Goal: Information Seeking & Learning: Learn about a topic

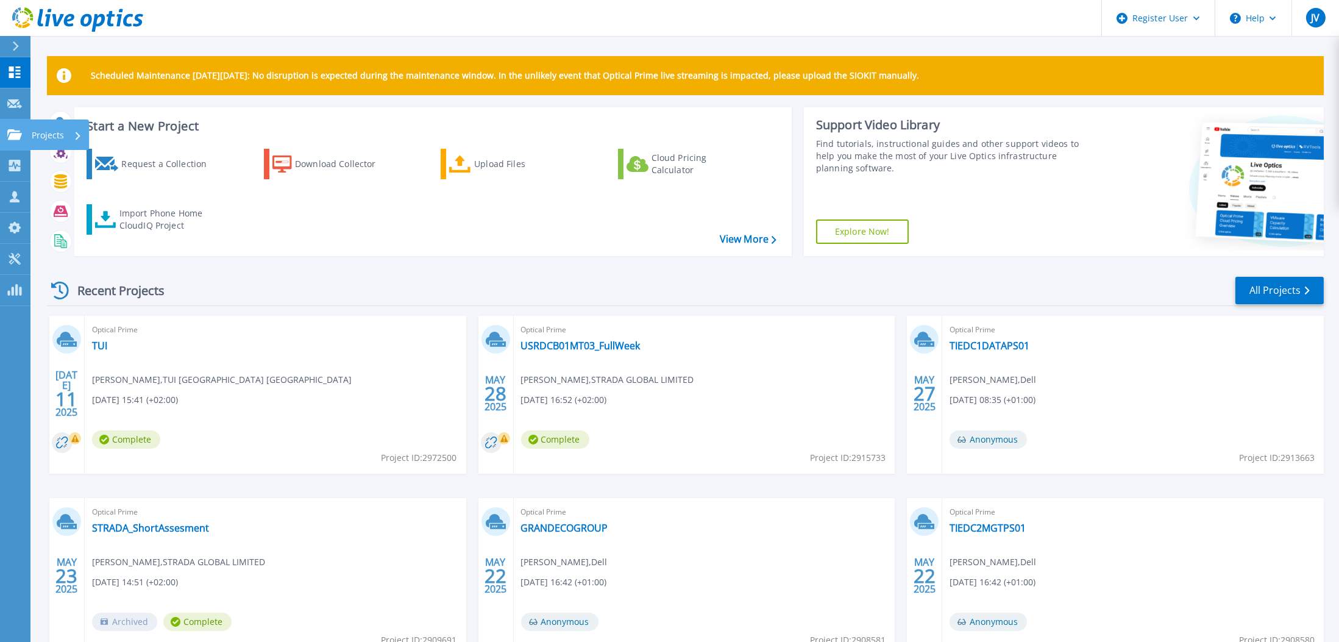
click at [63, 133] on p "Projects" at bounding box center [48, 135] width 32 height 32
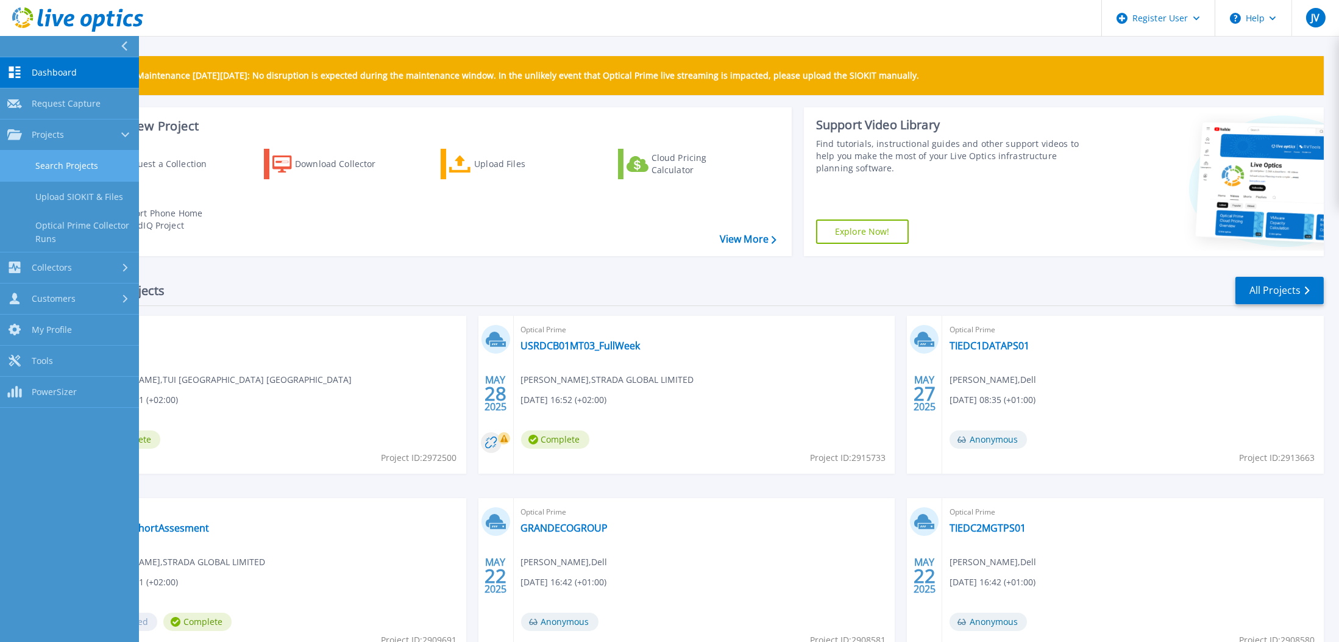
click at [96, 171] on link "Search Projects" at bounding box center [69, 166] width 139 height 31
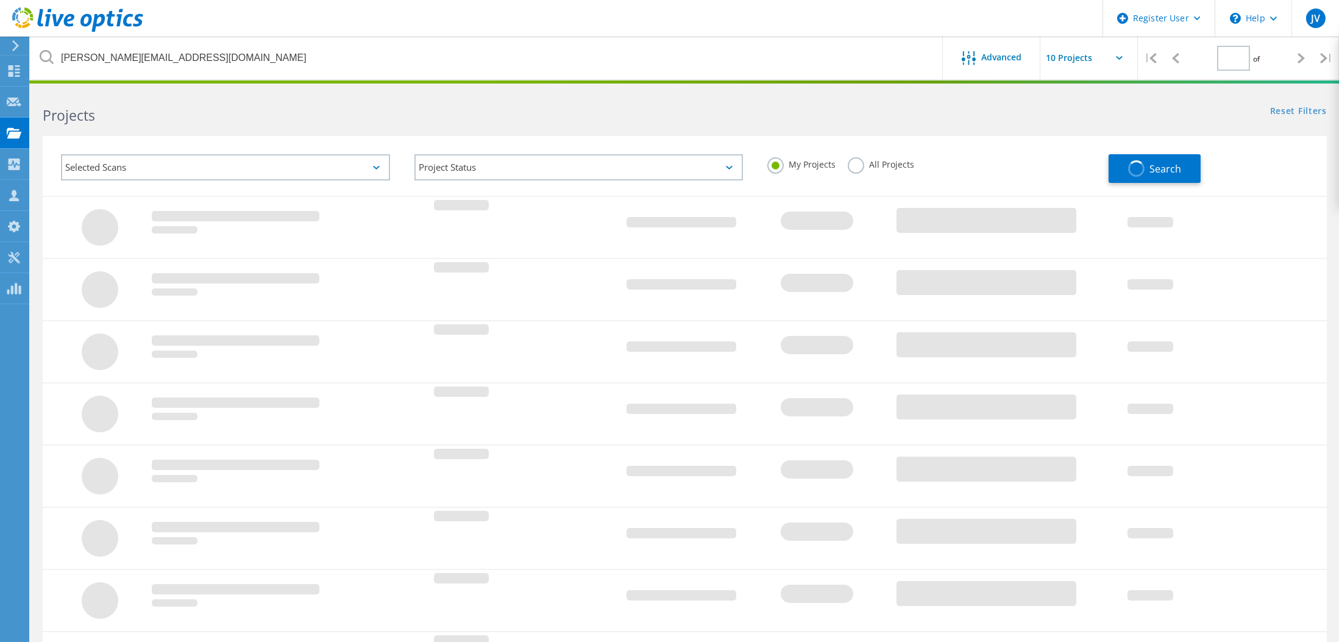
type input "1"
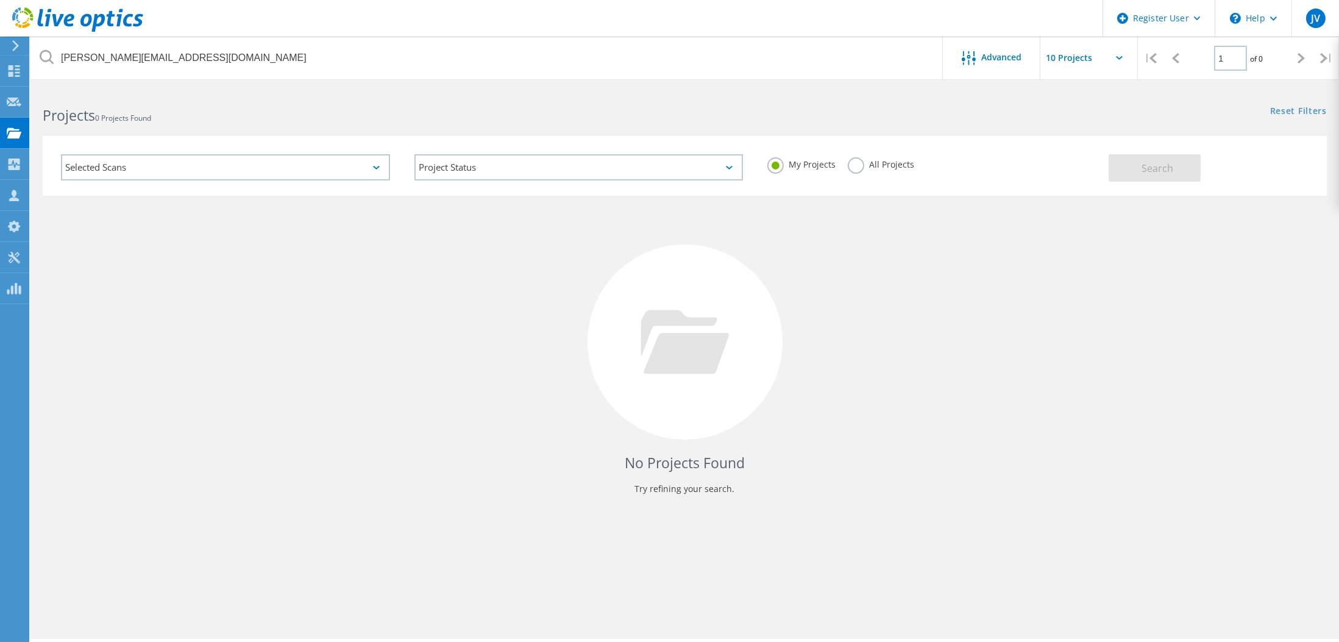
click at [857, 169] on label "All Projects" at bounding box center [881, 163] width 66 height 12
click at [0, 0] on input "All Projects" at bounding box center [0, 0] width 0 height 0
click at [1174, 179] on button "Search" at bounding box center [1155, 167] width 92 height 27
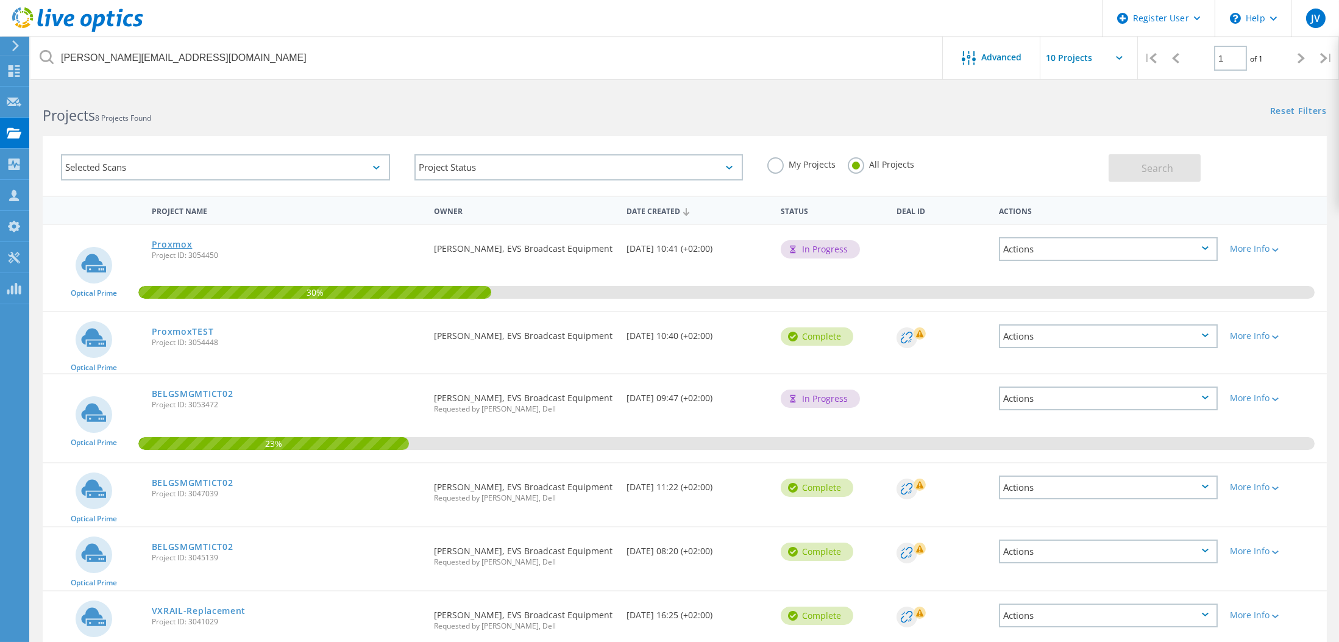
click at [162, 240] on link "Proxmox" at bounding box center [172, 244] width 41 height 9
click at [177, 329] on link "ProxmoxTEST" at bounding box center [183, 331] width 62 height 9
click at [201, 391] on link "BELGSMGMTICT02" at bounding box center [193, 393] width 82 height 9
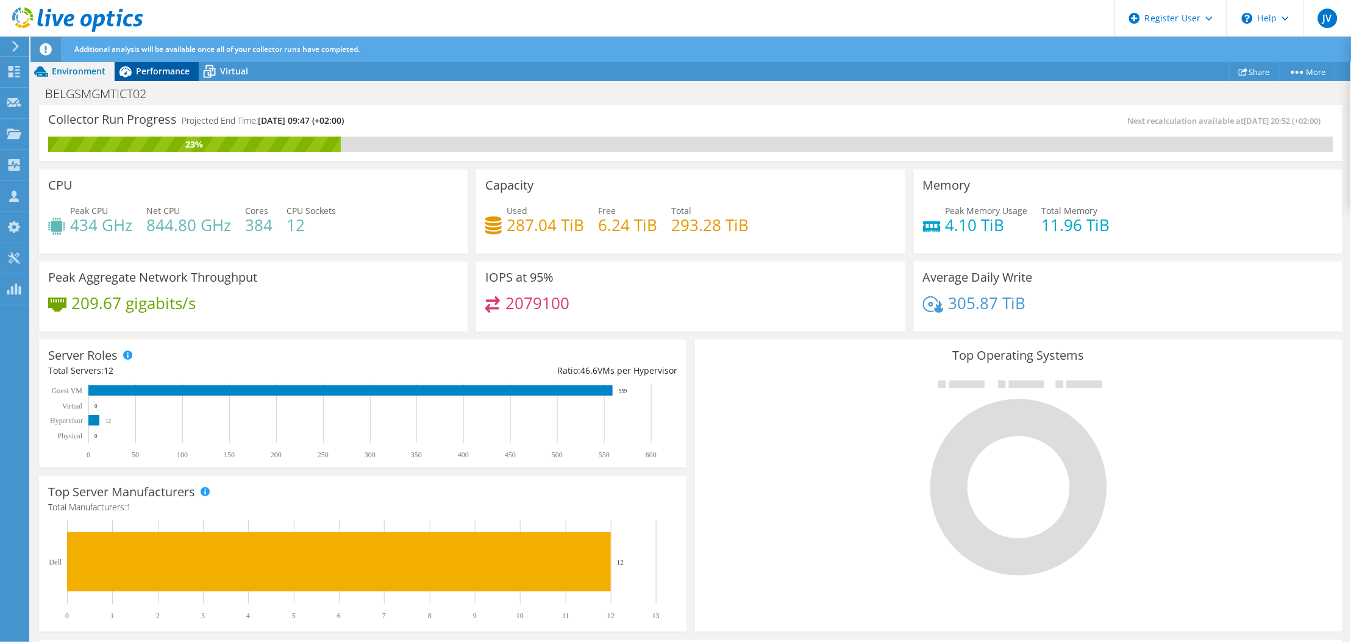
click at [149, 71] on span "Performance" at bounding box center [163, 71] width 54 height 12
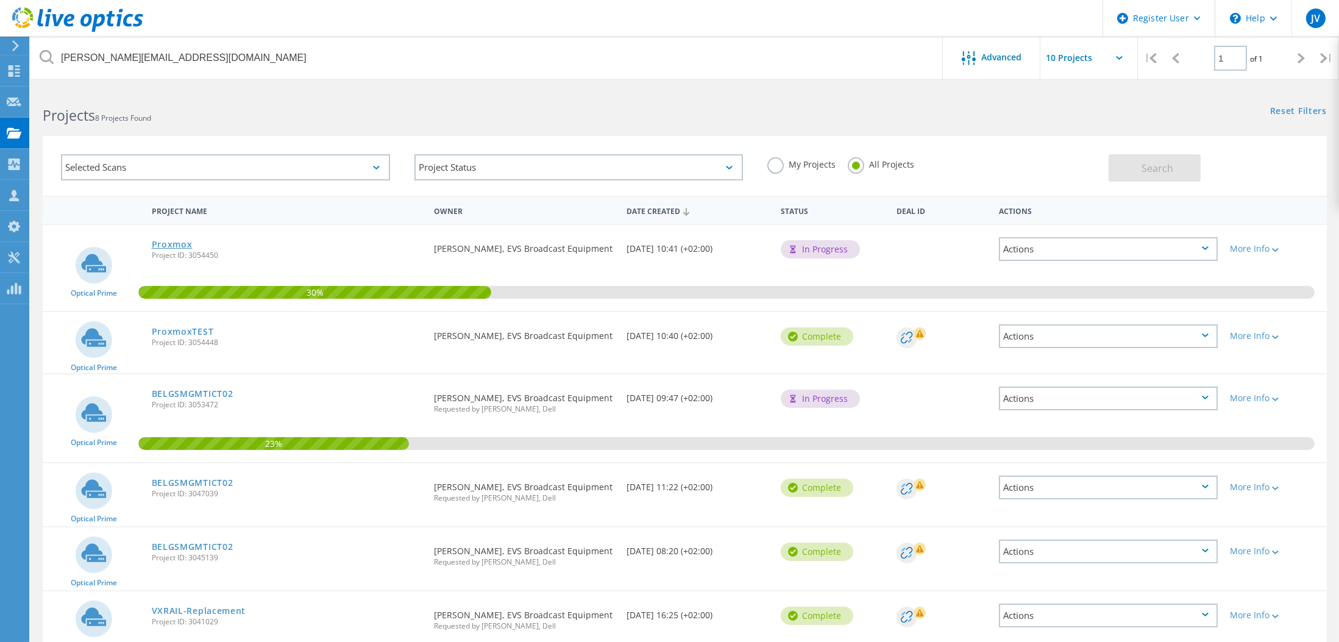
click at [168, 241] on link "Proxmox" at bounding box center [172, 244] width 41 height 9
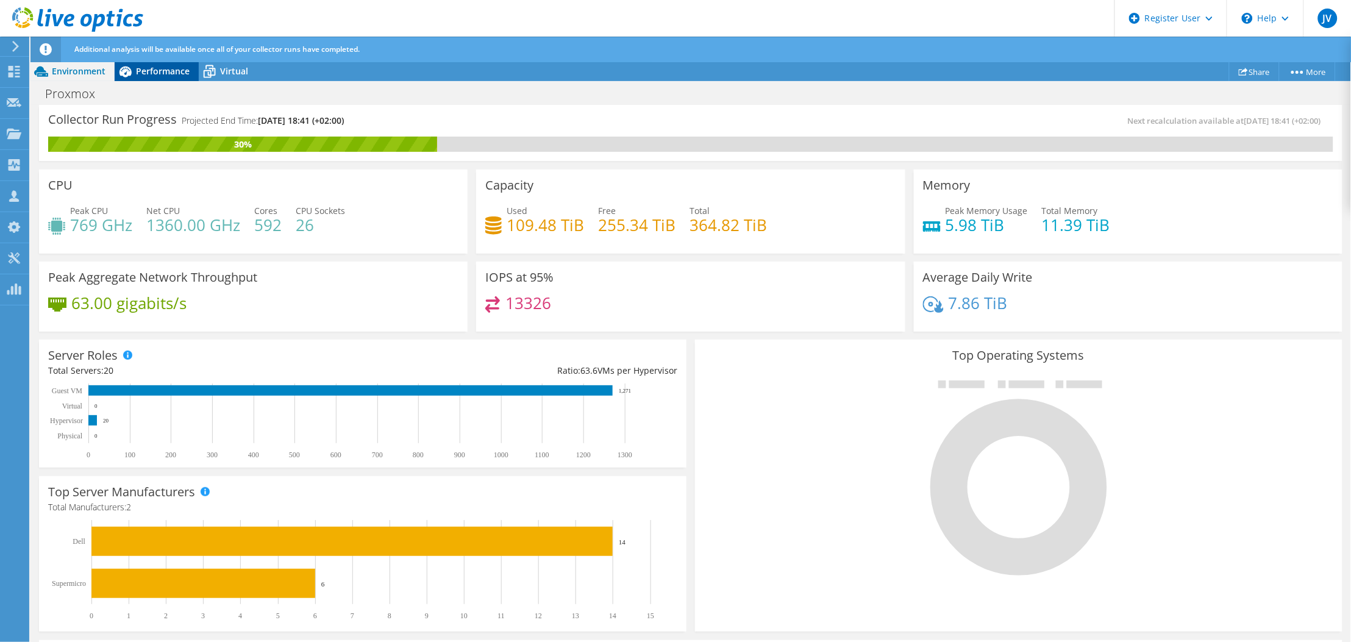
click at [174, 68] on span "Performance" at bounding box center [163, 71] width 54 height 12
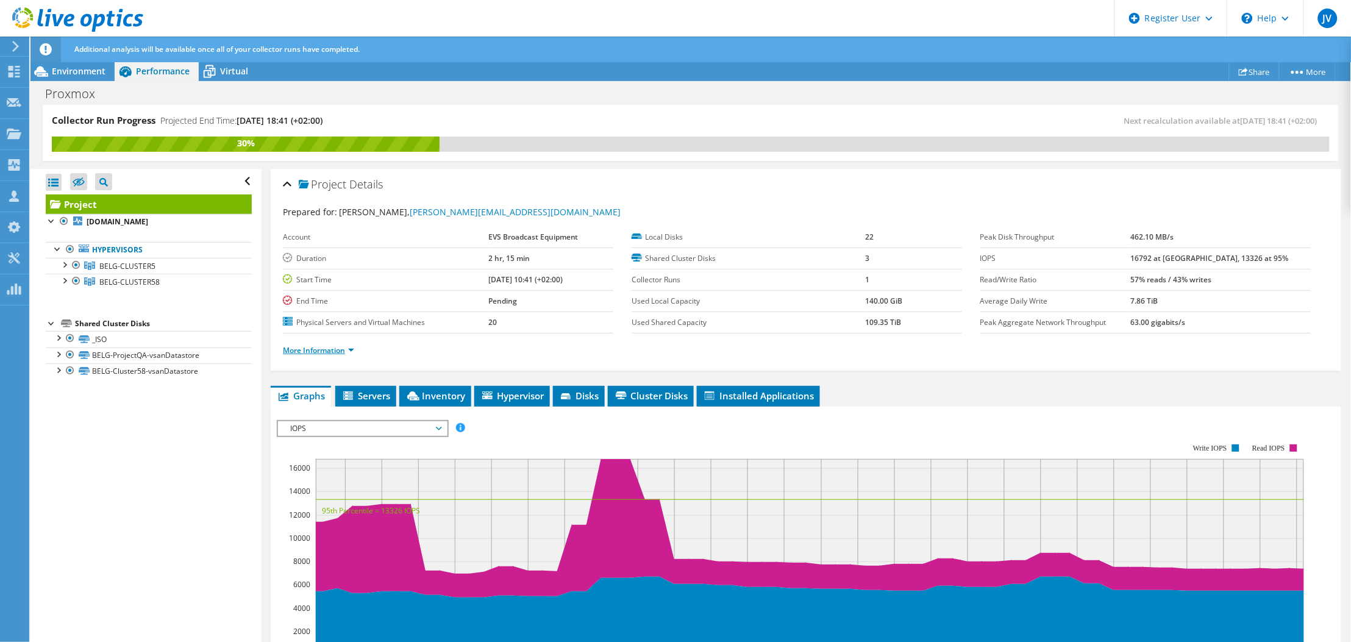
click at [301, 354] on link "More Information" at bounding box center [318, 350] width 71 height 10
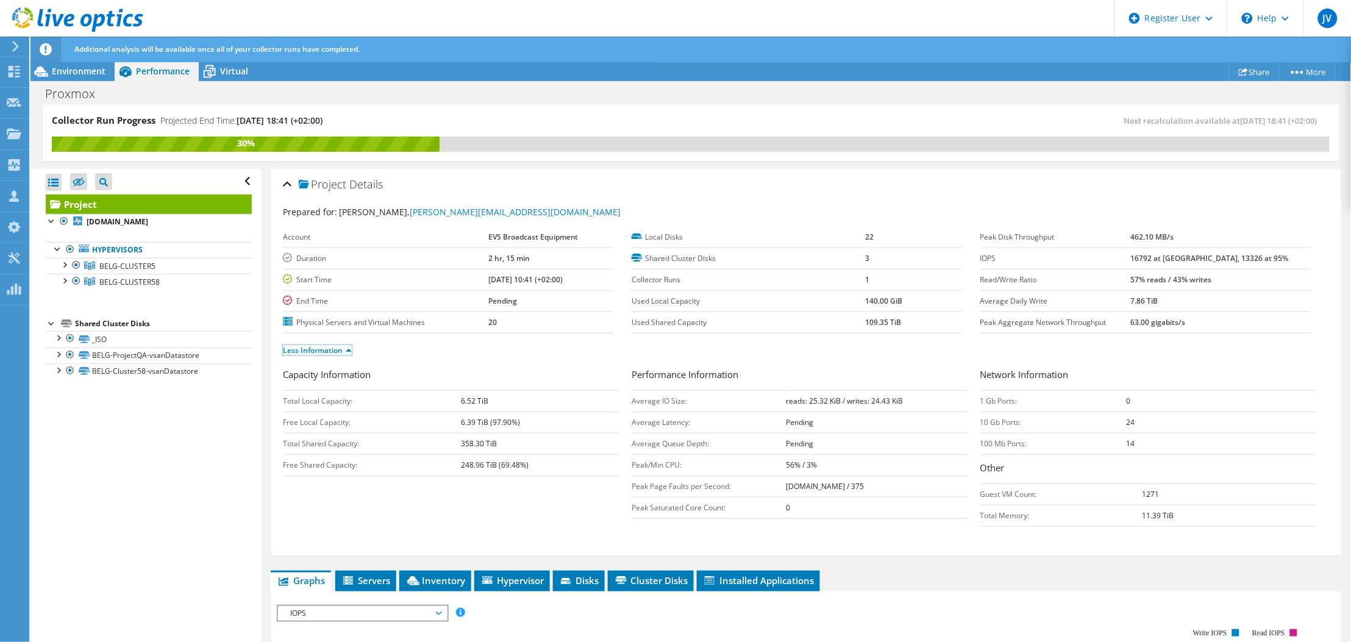
scroll to position [81, 0]
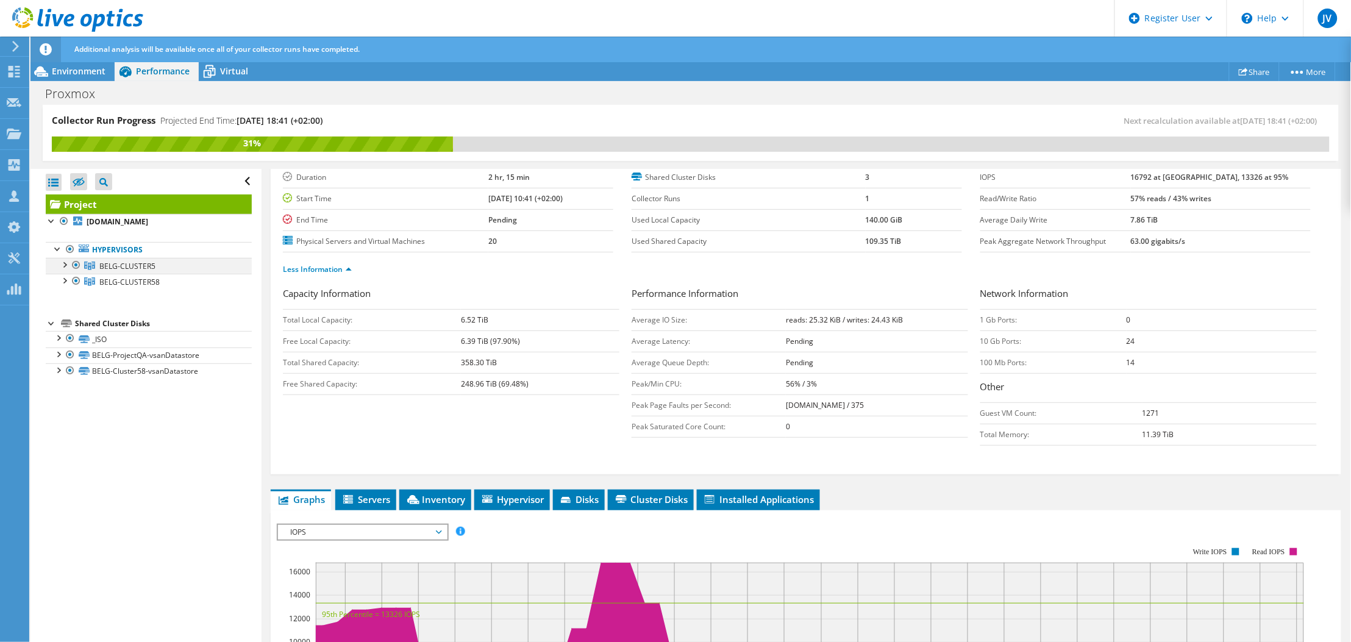
click at [63, 265] on div at bounding box center [64, 264] width 12 height 12
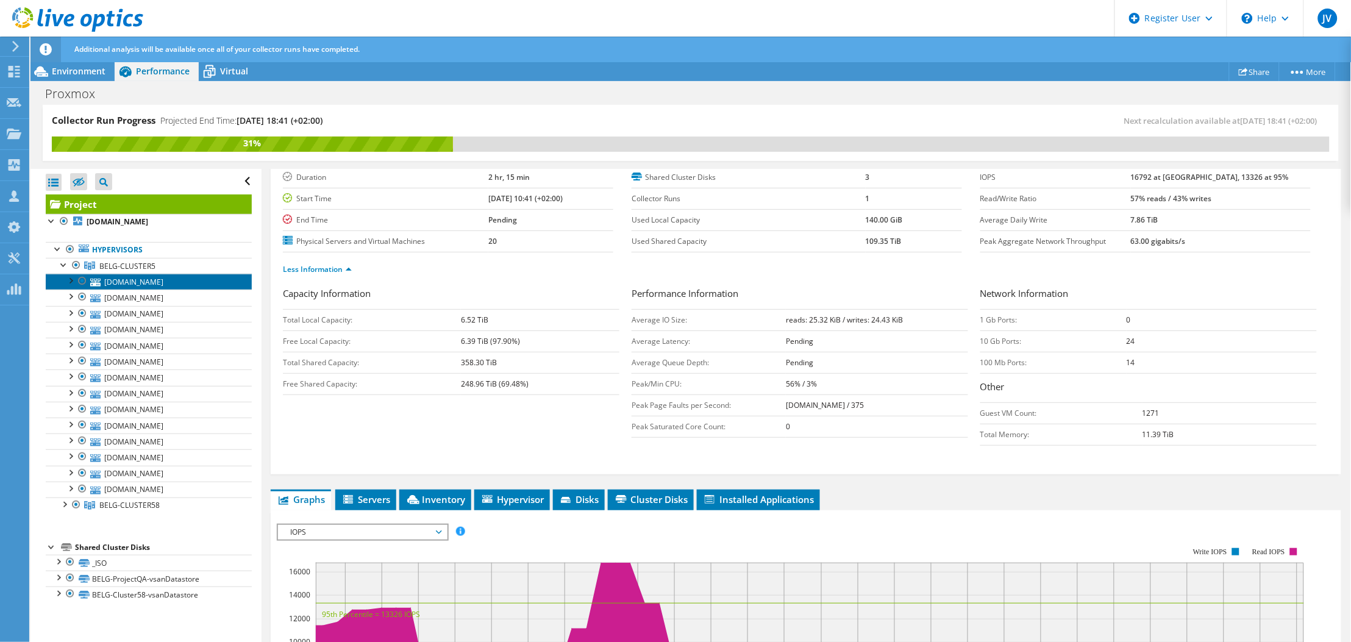
click at [148, 285] on link "belgesx509.evs.tv" at bounding box center [149, 282] width 206 height 16
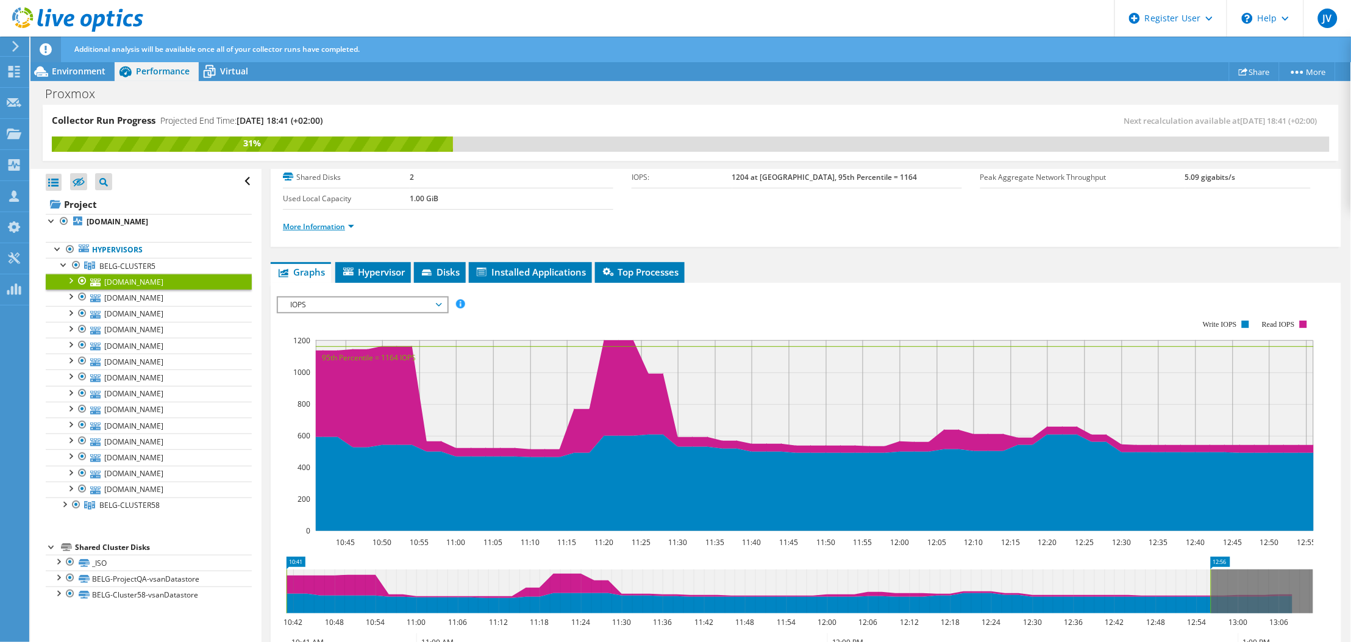
click at [322, 225] on link "More Information" at bounding box center [318, 226] width 71 height 10
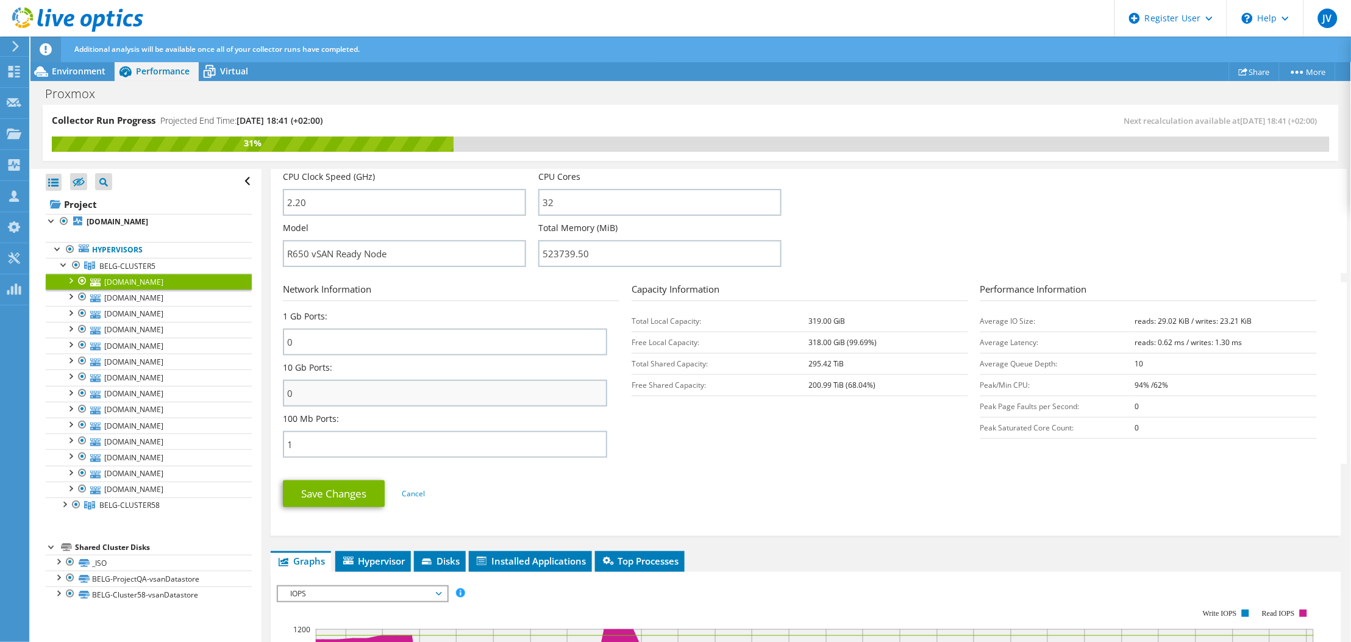
scroll to position [162, 0]
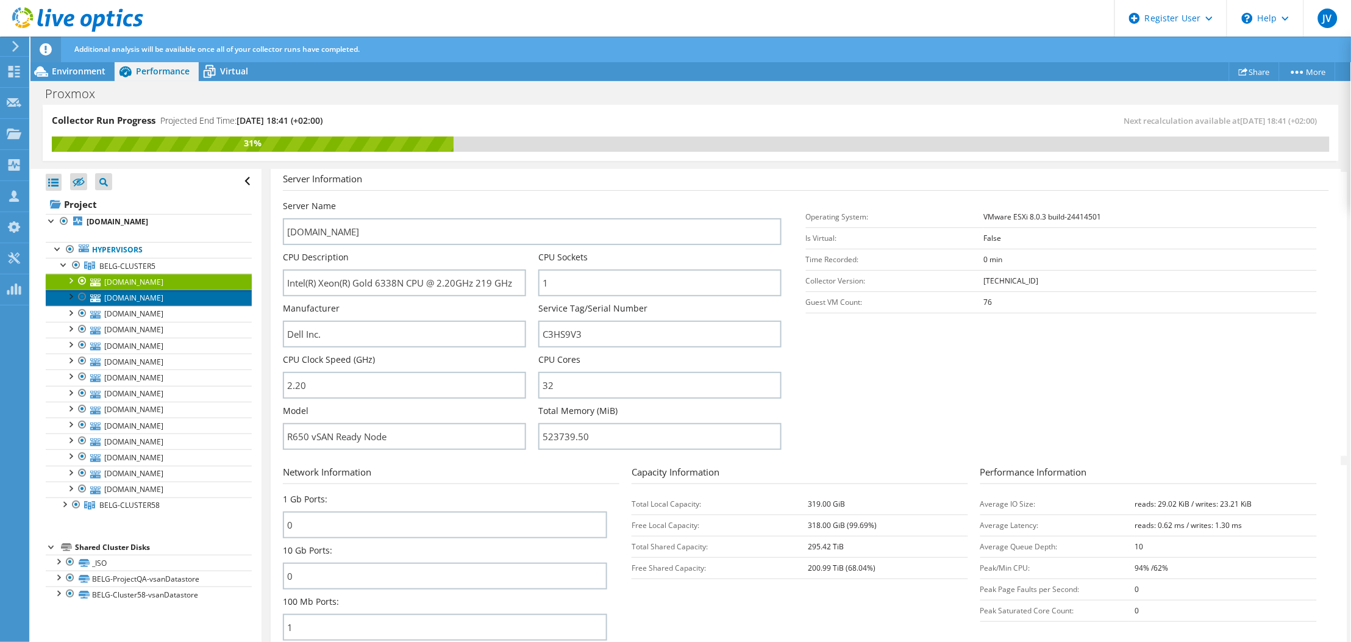
click at [133, 303] on link "[DOMAIN_NAME]" at bounding box center [149, 298] width 206 height 16
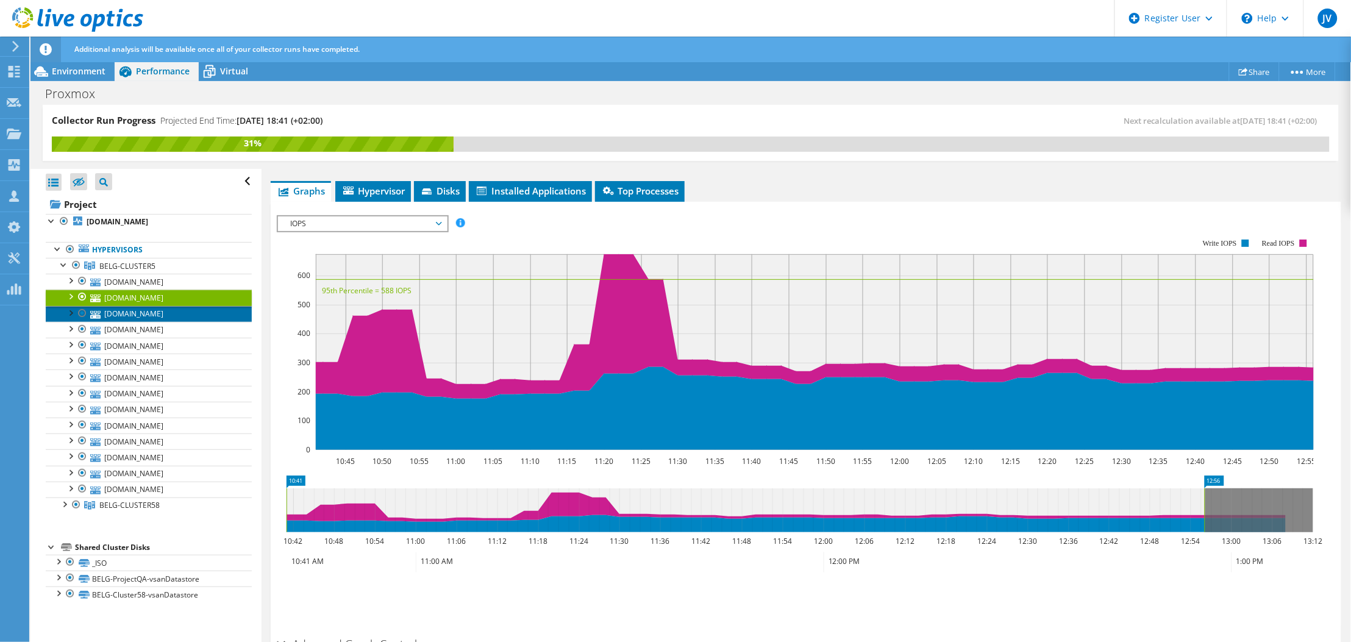
click at [138, 315] on link "[DOMAIN_NAME]" at bounding box center [149, 314] width 206 height 16
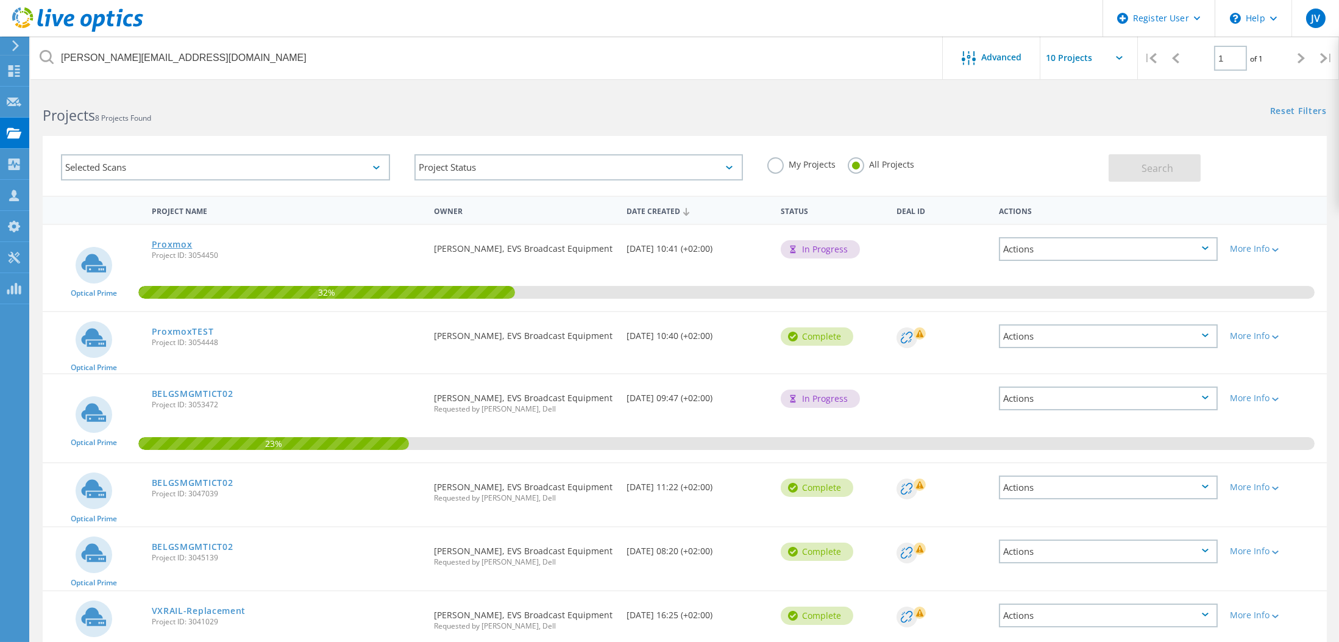
click at [176, 243] on link "Proxmox" at bounding box center [172, 244] width 41 height 9
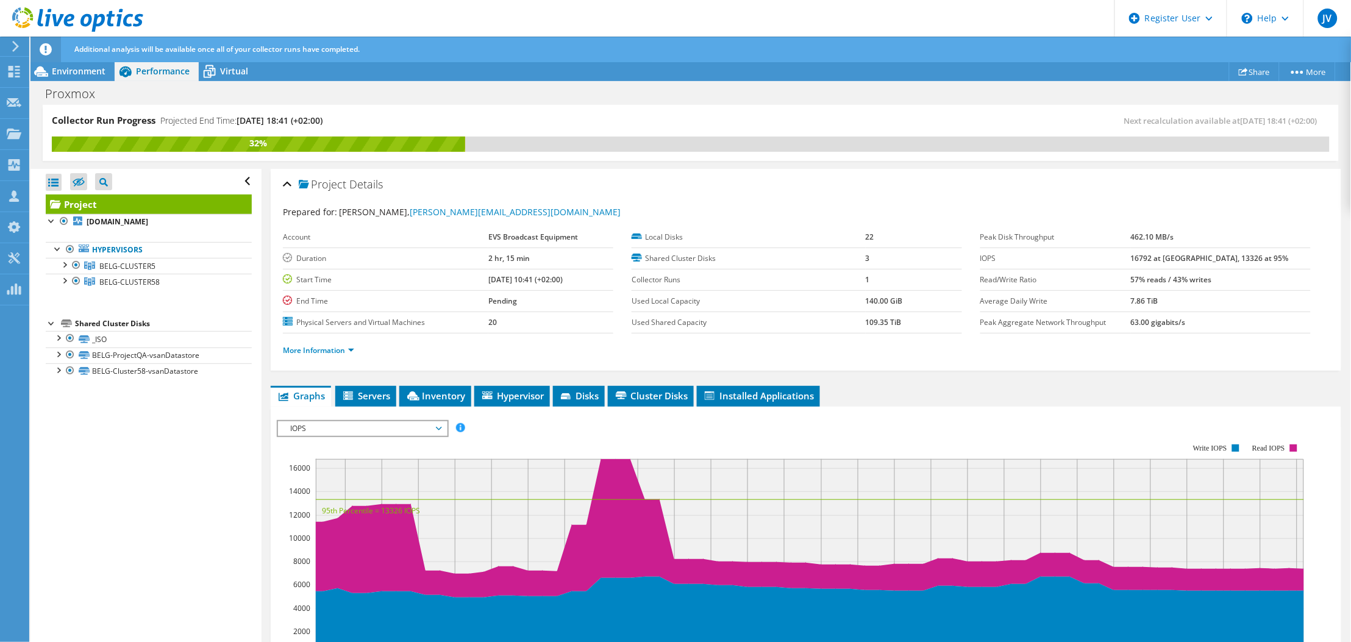
click at [63, 265] on div at bounding box center [64, 264] width 12 height 12
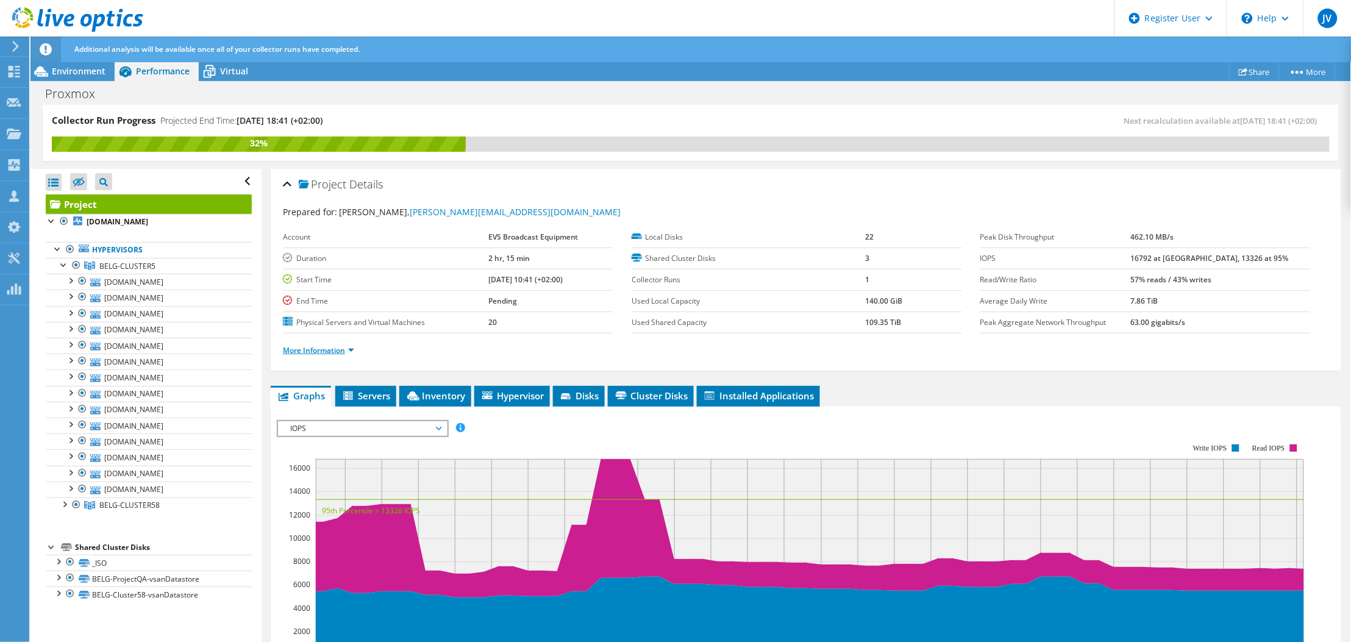
click at [311, 352] on link "More Information" at bounding box center [318, 350] width 71 height 10
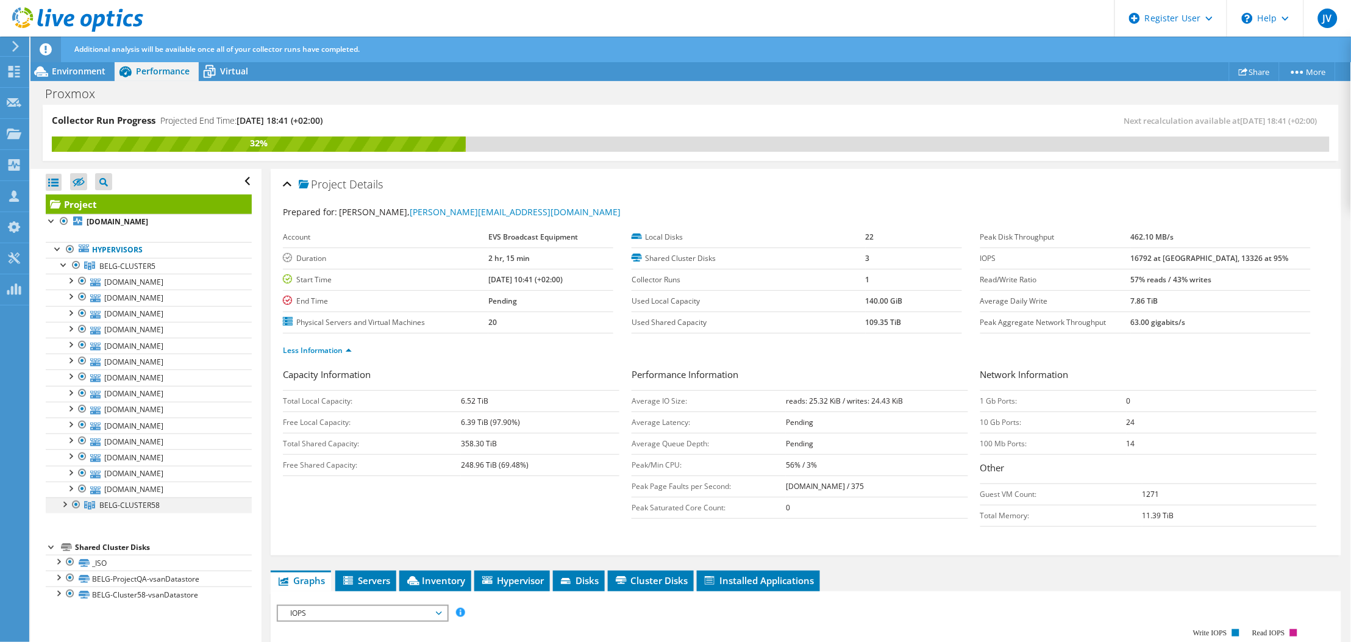
click at [65, 505] on div at bounding box center [64, 503] width 12 height 12
click at [129, 269] on span "BELG-CLUSTER5" at bounding box center [127, 266] width 56 height 10
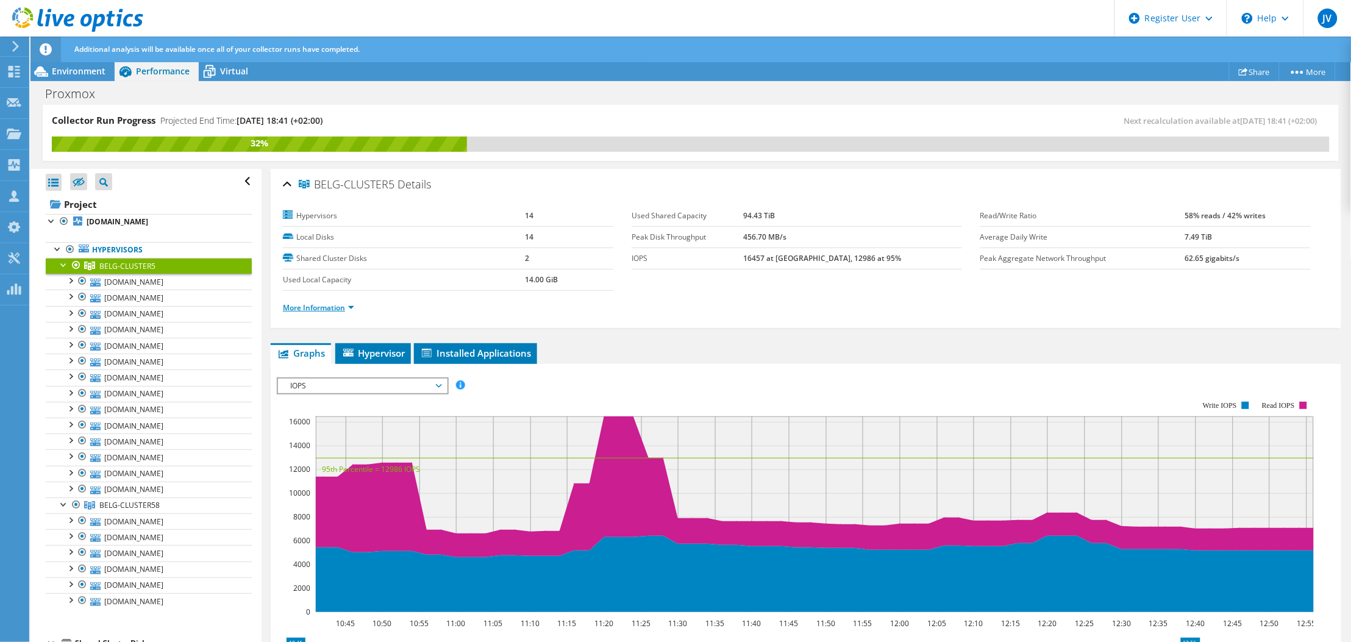
click at [292, 303] on link "More Information" at bounding box center [318, 307] width 71 height 10
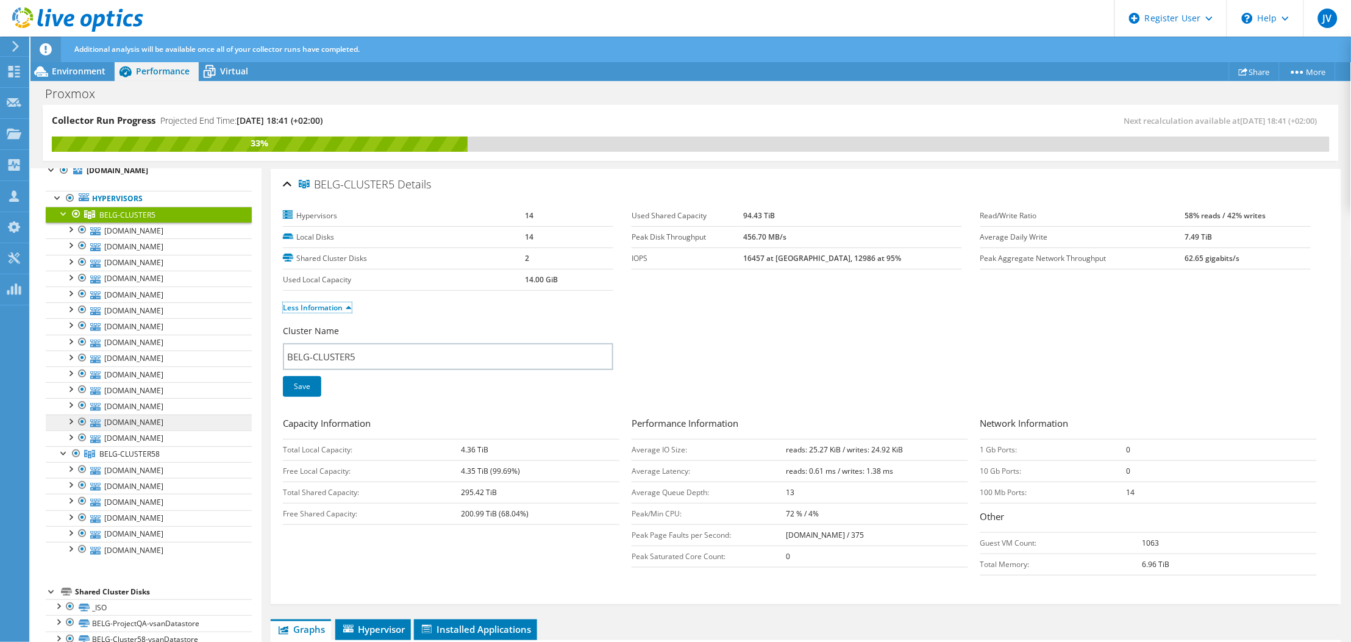
scroll to position [72, 0]
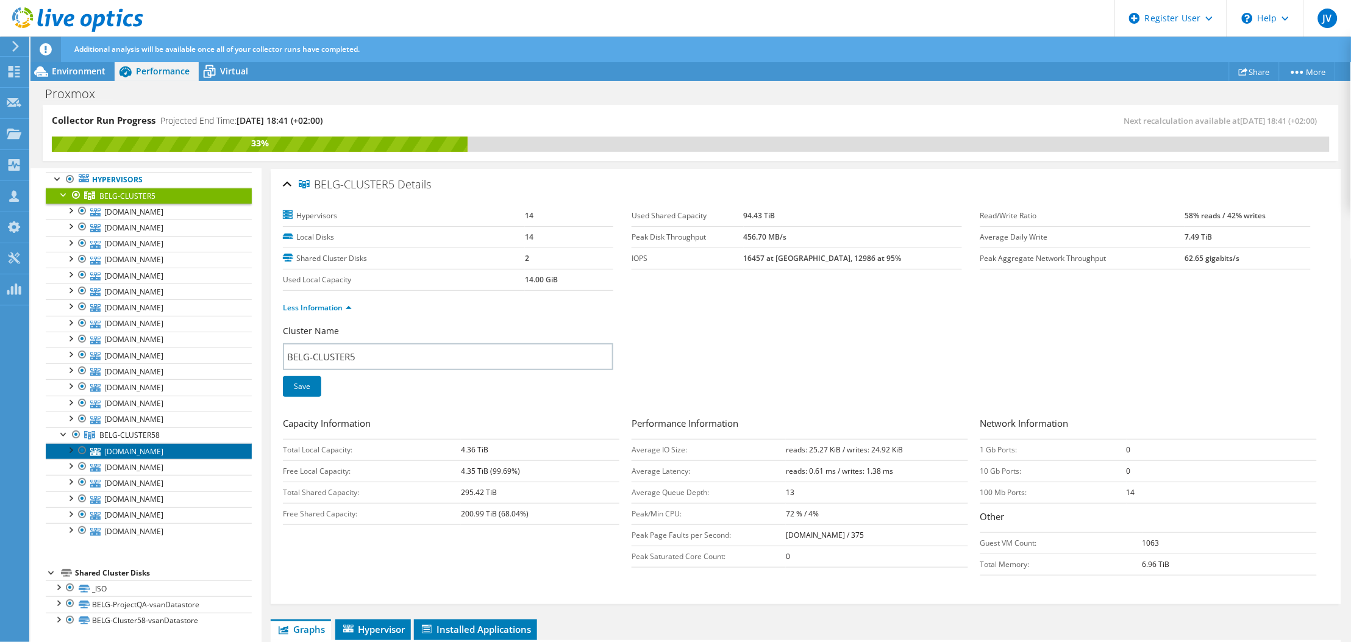
click at [138, 456] on link "[DOMAIN_NAME]" at bounding box center [149, 451] width 206 height 16
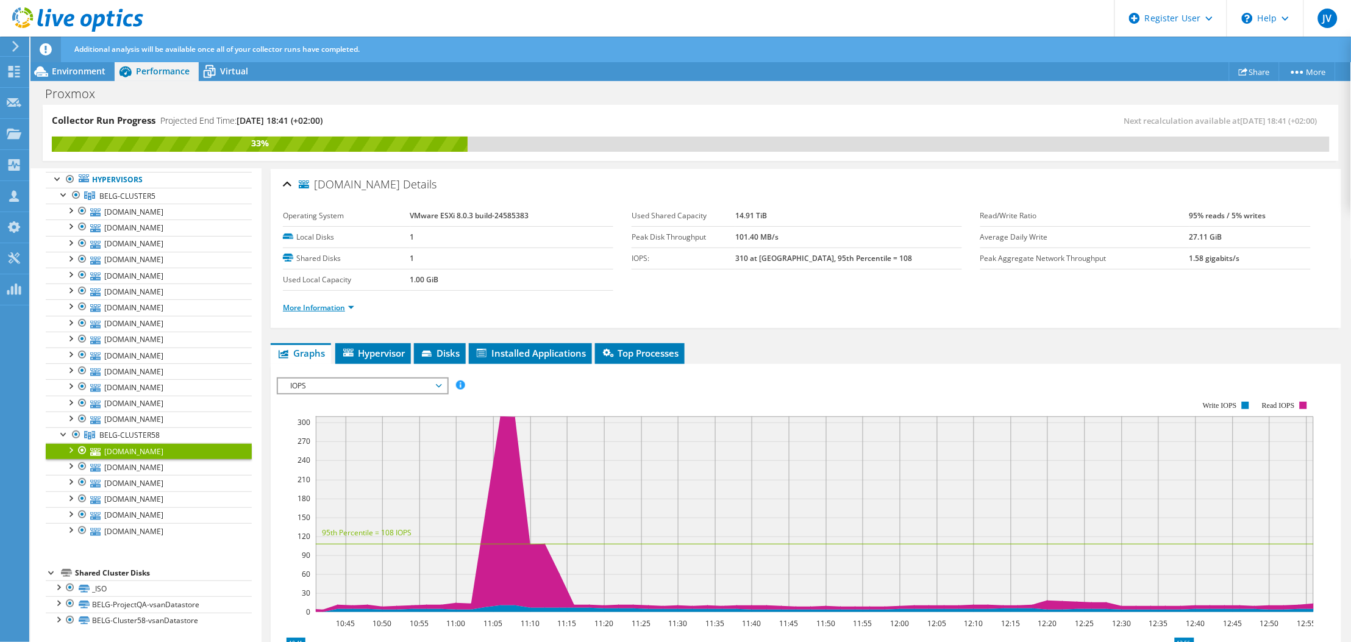
click at [310, 310] on link "More Information" at bounding box center [318, 307] width 71 height 10
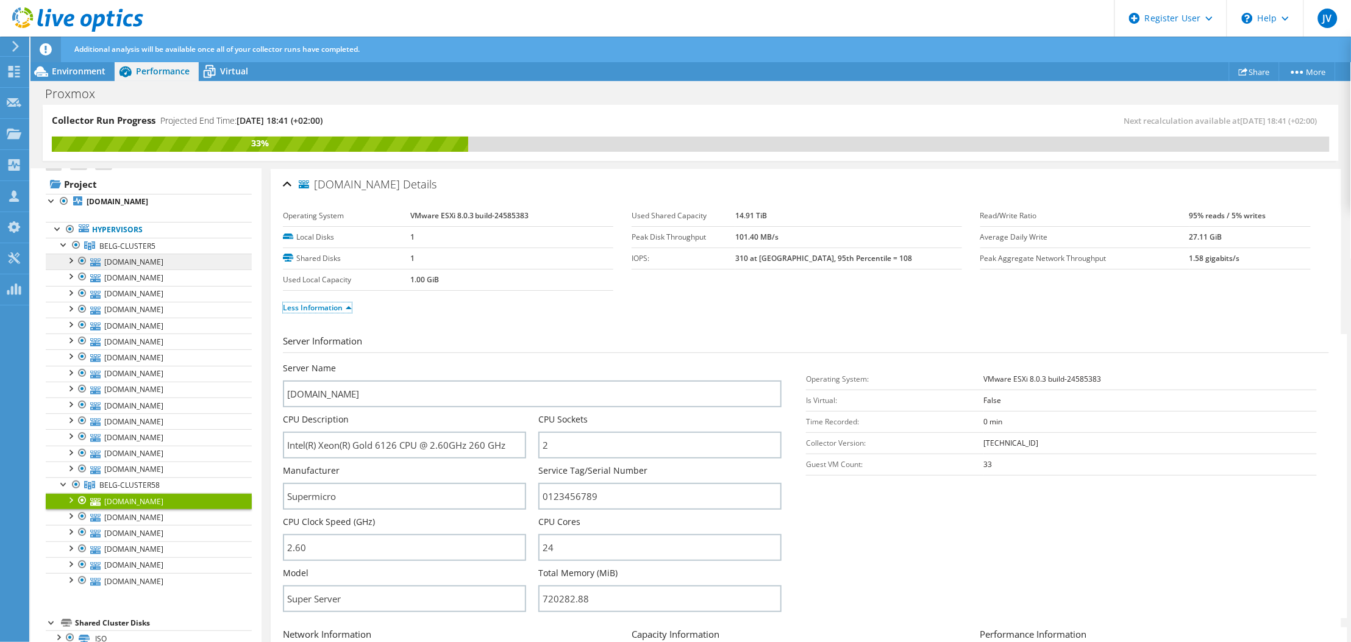
scroll to position [0, 0]
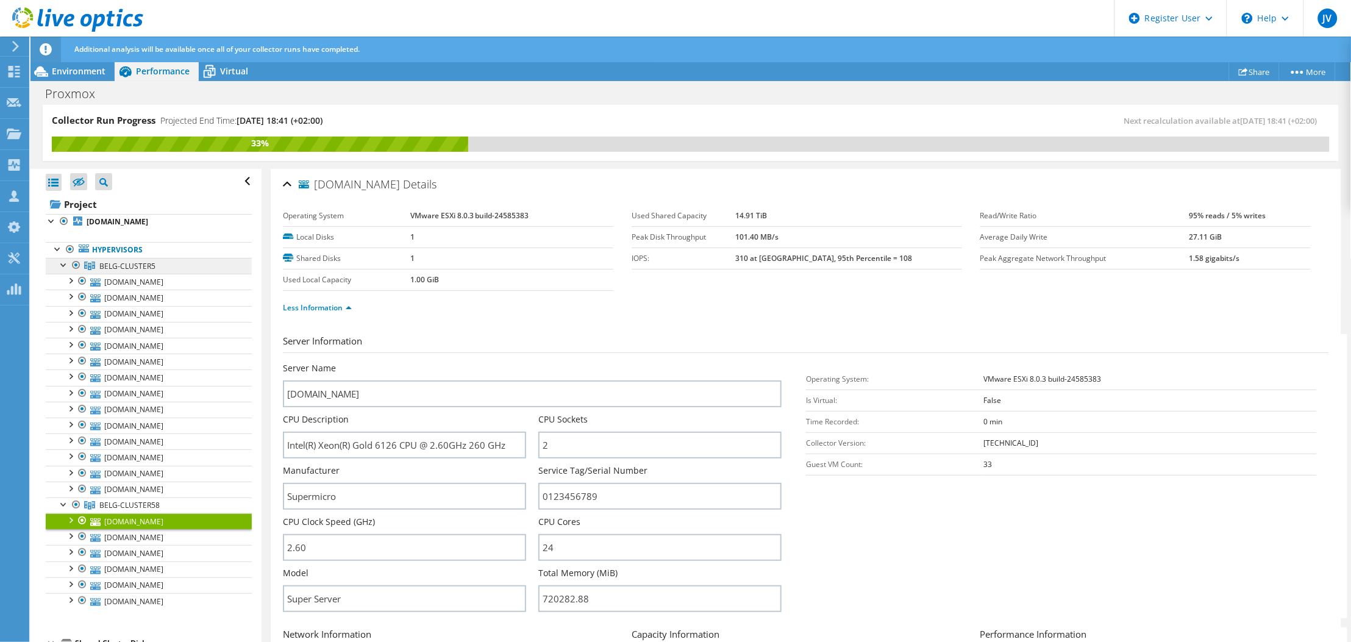
click at [136, 267] on span "BELG-CLUSTER5" at bounding box center [127, 266] width 56 height 10
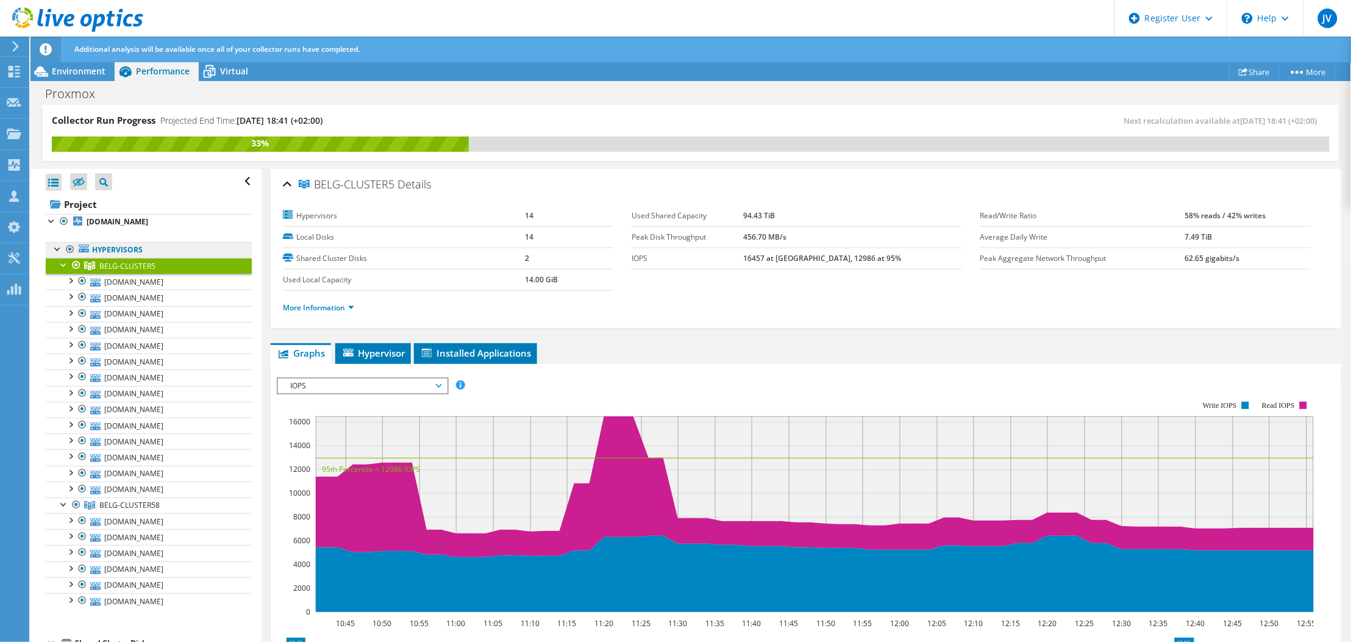
click at [133, 249] on link "Hypervisors" at bounding box center [149, 250] width 206 height 16
click at [127, 225] on b "[DOMAIN_NAME]" at bounding box center [118, 221] width 62 height 10
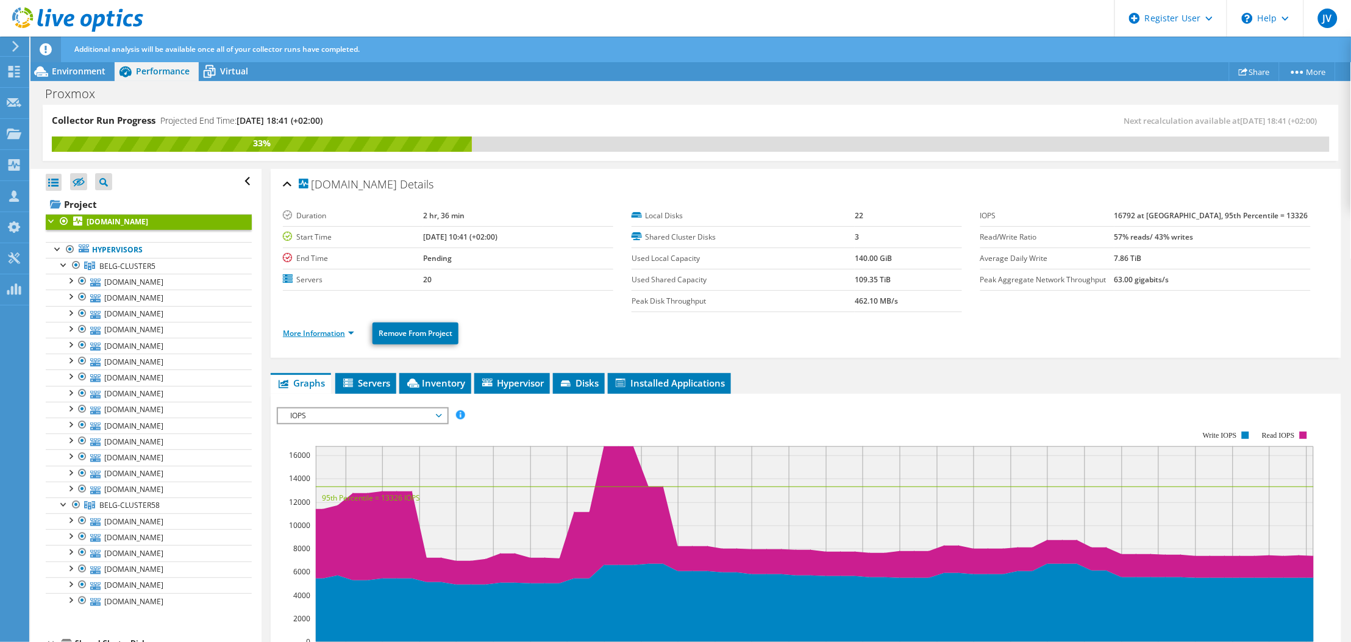
click at [316, 333] on link "More Information" at bounding box center [318, 333] width 71 height 10
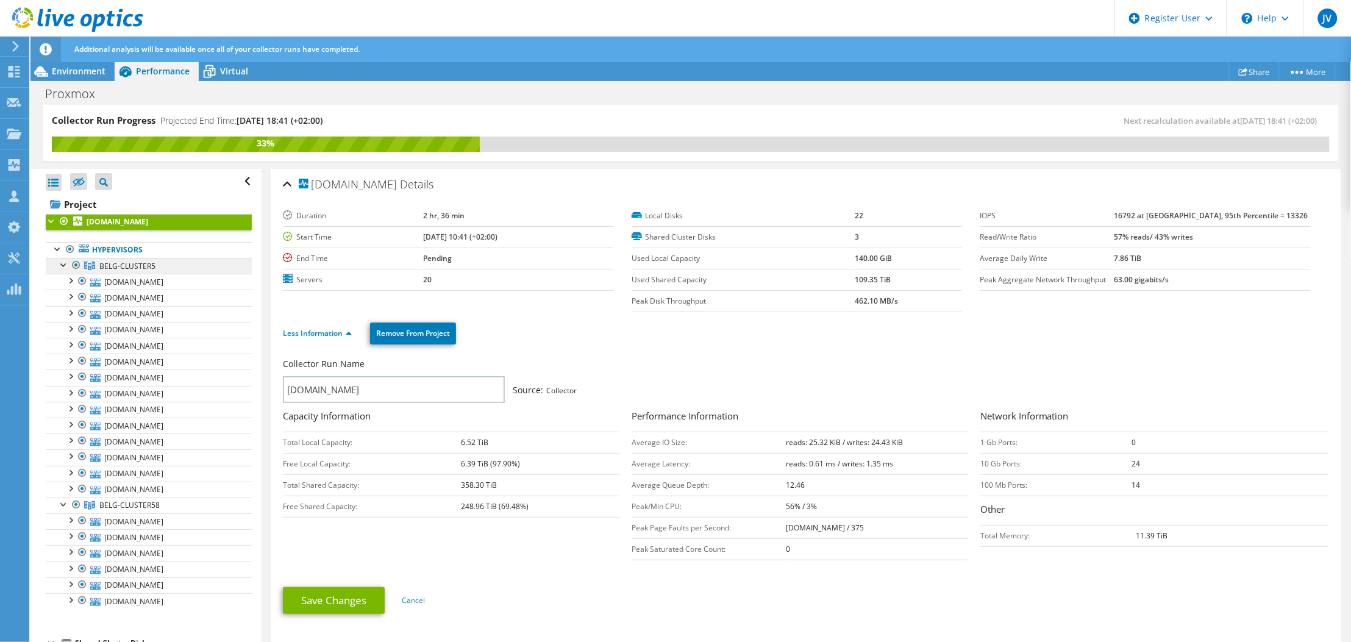
click at [127, 266] on span "BELG-CLUSTER5" at bounding box center [127, 266] width 56 height 10
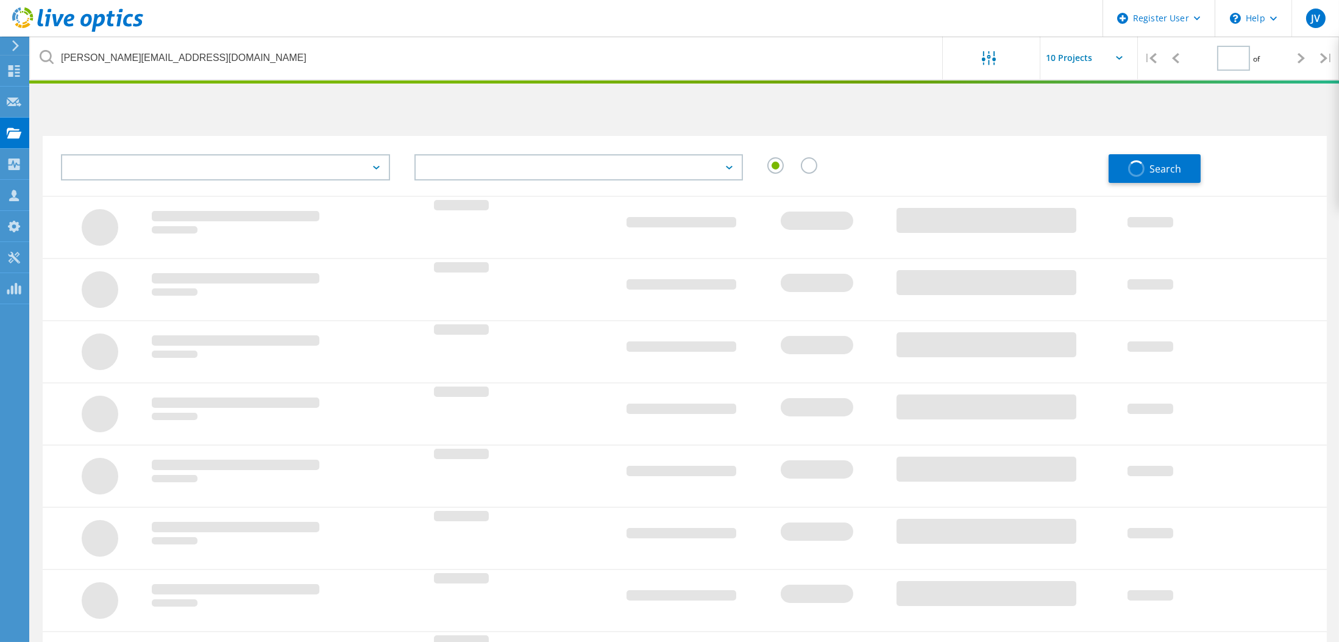
type input "1"
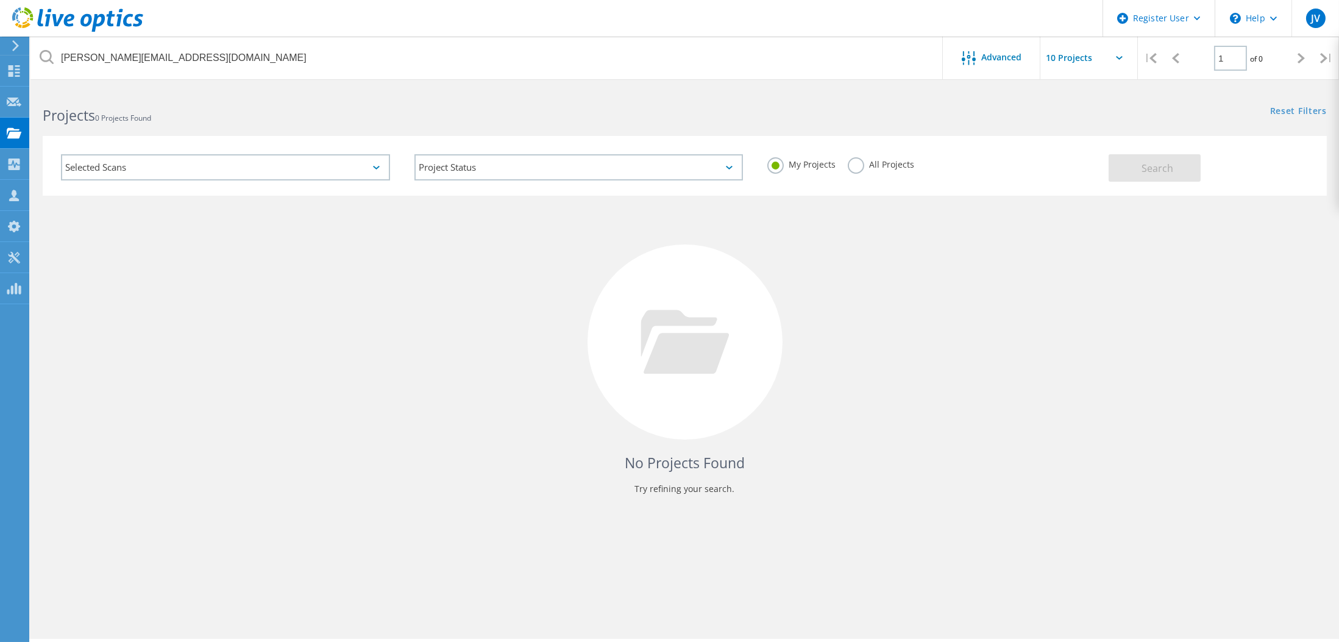
click at [855, 169] on label "All Projects" at bounding box center [881, 163] width 66 height 12
click at [0, 0] on input "All Projects" at bounding box center [0, 0] width 0 height 0
click at [1154, 172] on span "Search" at bounding box center [1158, 168] width 32 height 13
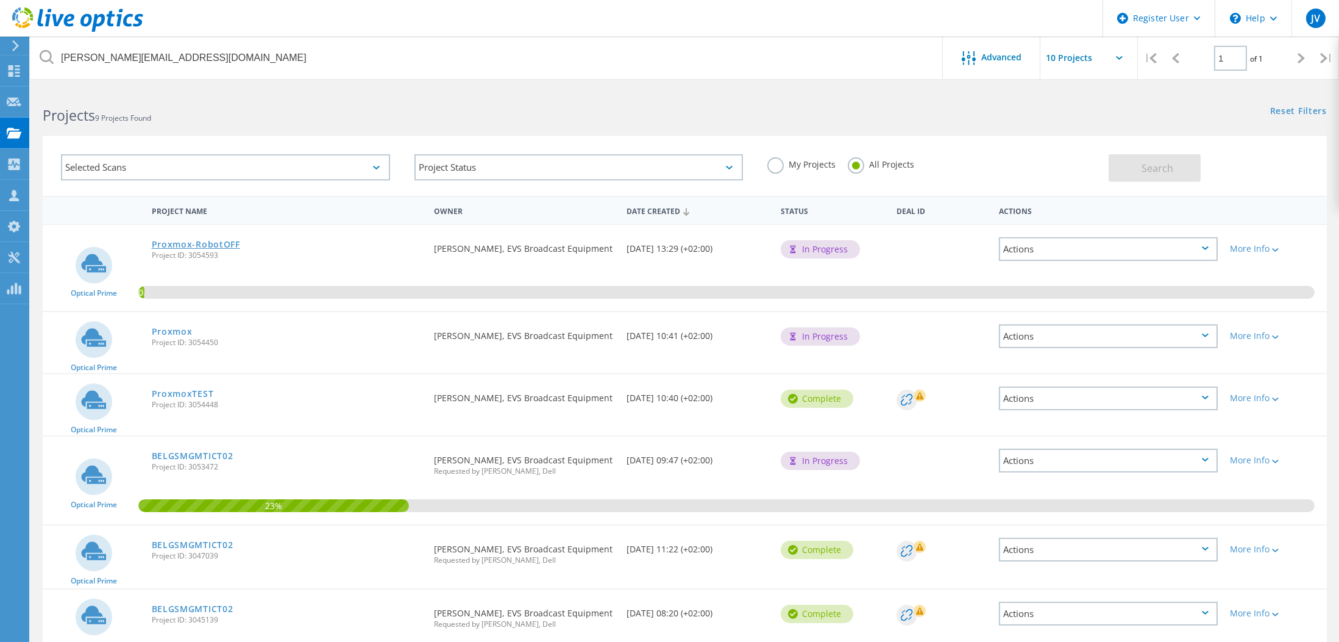
click at [214, 240] on link "Proxmox-RobotOFF" at bounding box center [196, 244] width 88 height 9
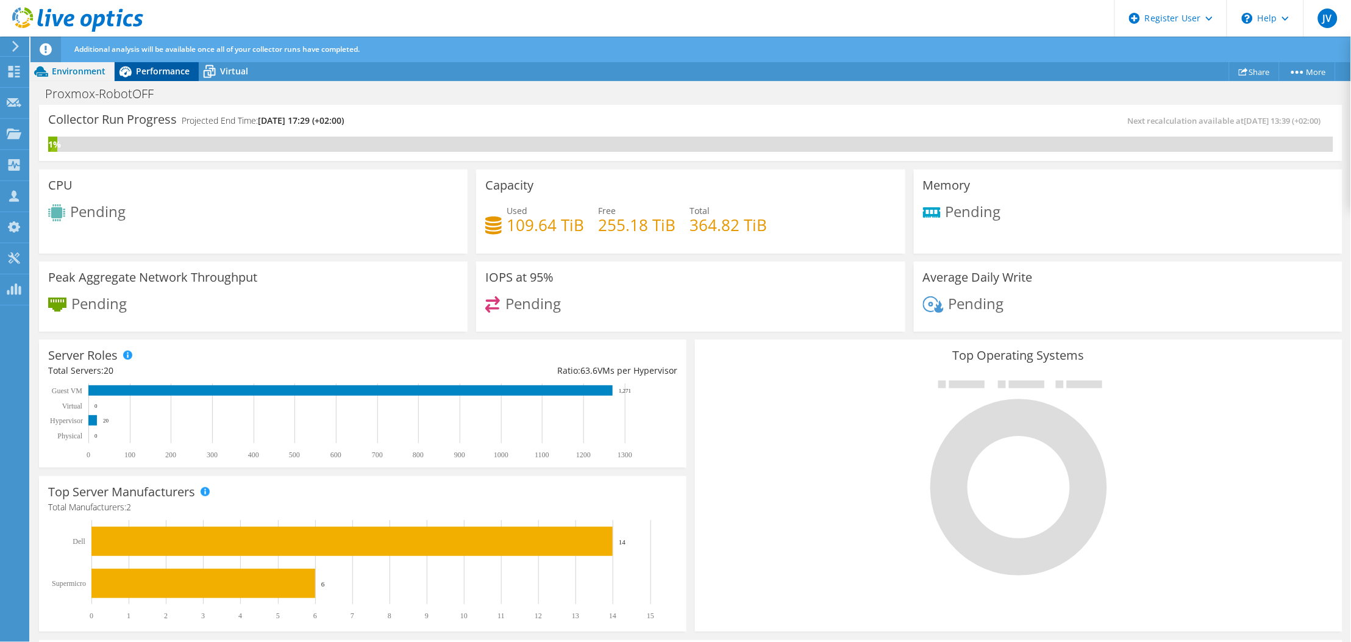
click at [142, 71] on span "Performance" at bounding box center [163, 71] width 54 height 12
click at [147, 72] on span "Performance" at bounding box center [163, 71] width 54 height 12
click at [155, 67] on span "Performance" at bounding box center [163, 71] width 54 height 12
click at [150, 68] on span "Performance" at bounding box center [163, 71] width 54 height 12
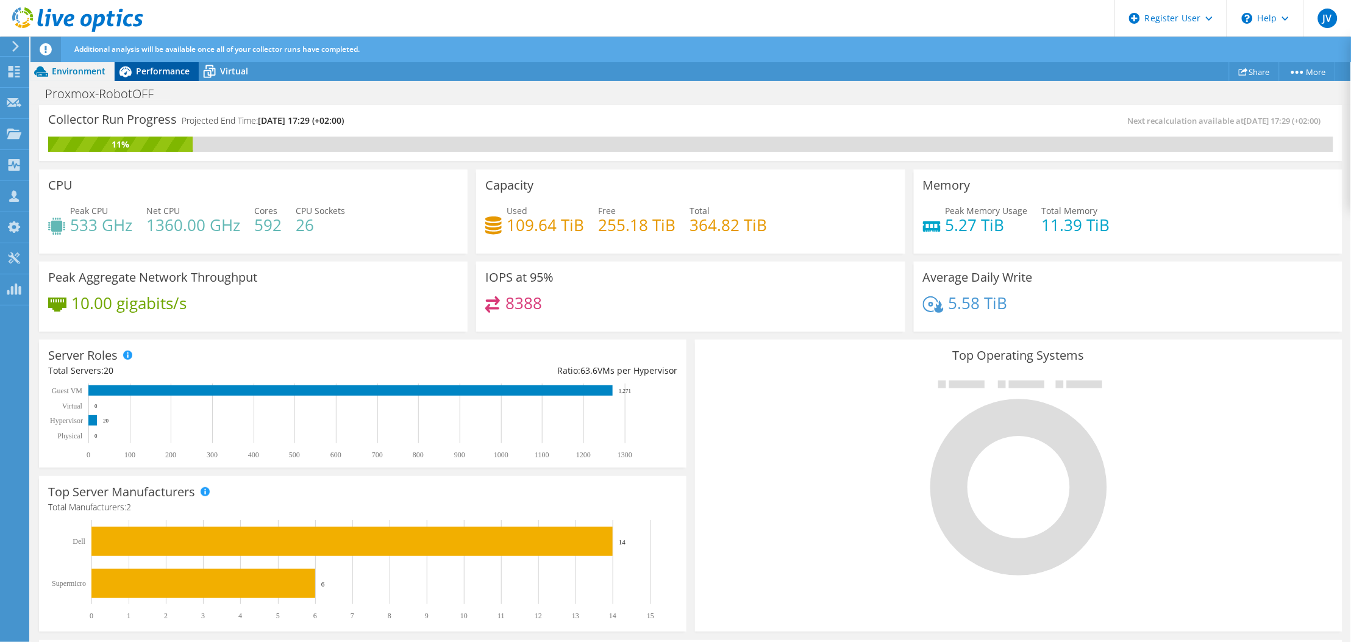
click at [164, 71] on span "Performance" at bounding box center [163, 71] width 54 height 12
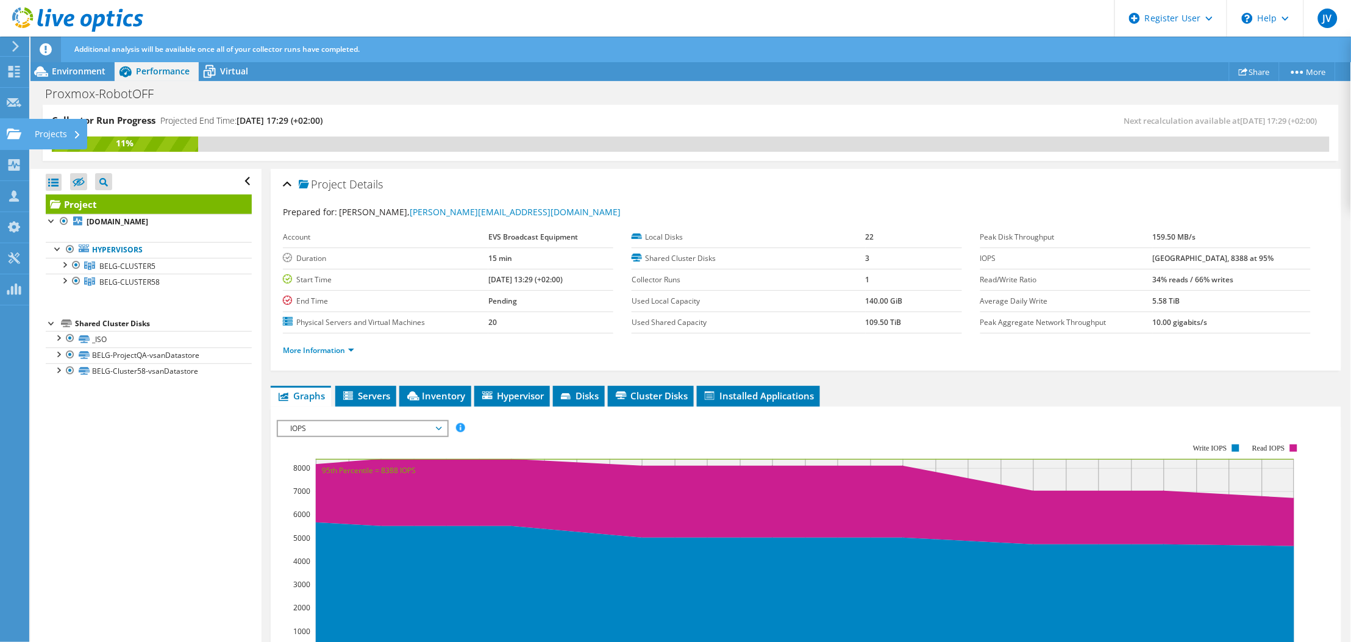
click at [48, 132] on div "Projects" at bounding box center [58, 134] width 59 height 30
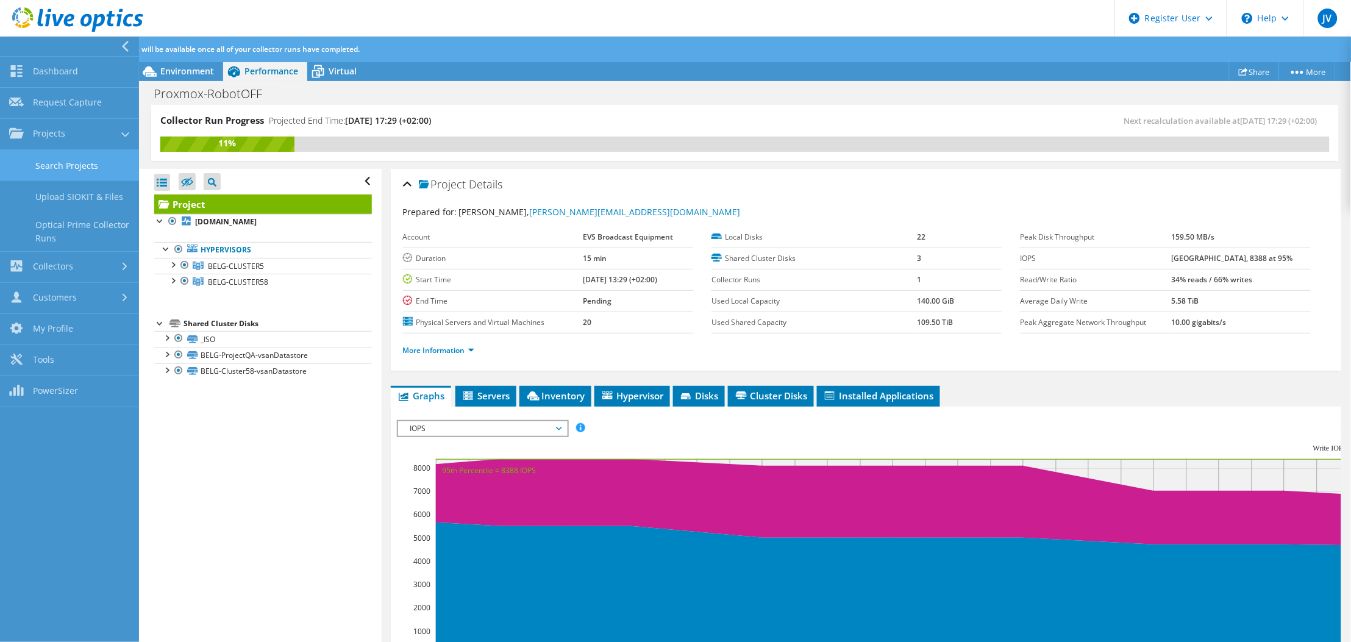
click at [62, 167] on link "Search Projects" at bounding box center [69, 165] width 139 height 31
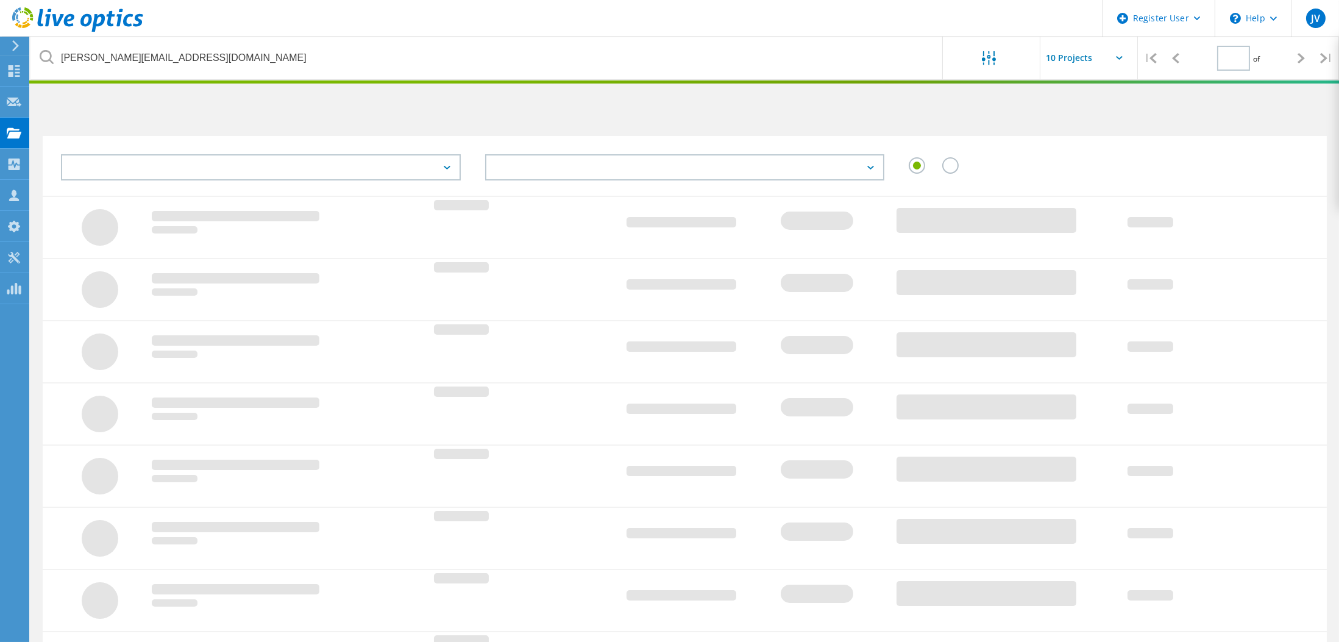
type input "1"
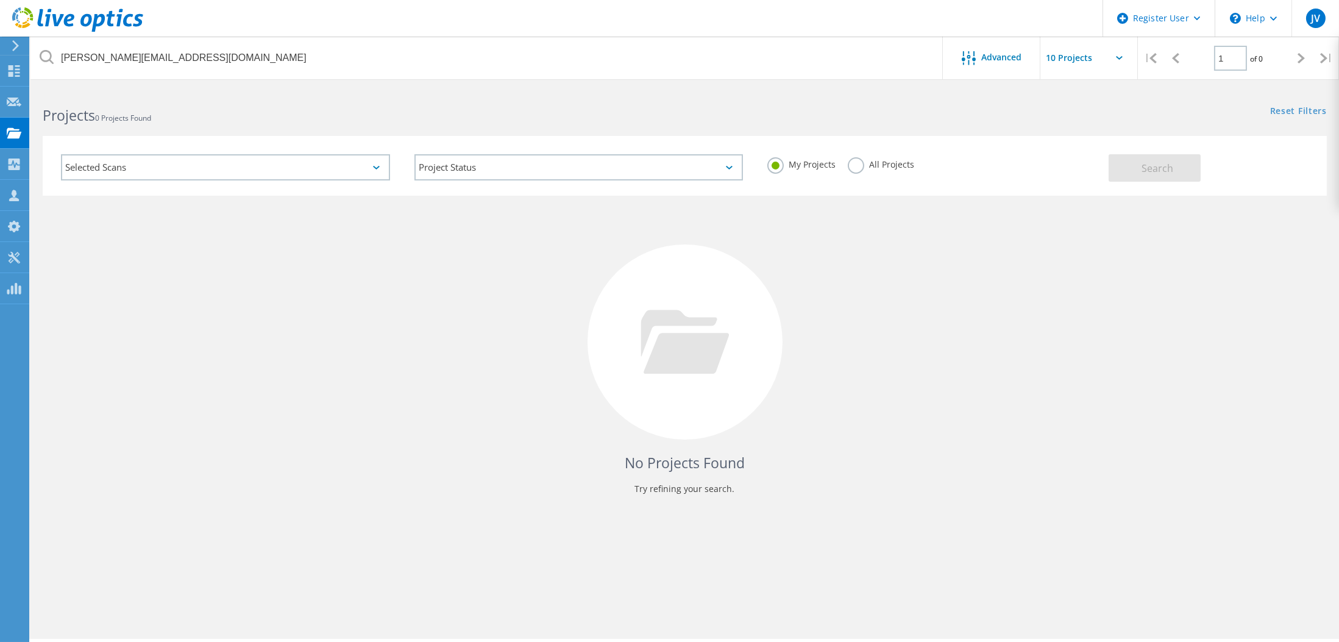
click at [860, 165] on label "All Projects" at bounding box center [881, 163] width 66 height 12
click at [0, 0] on input "All Projects" at bounding box center [0, 0] width 0 height 0
click at [1130, 182] on div "Selected Scans Project Status In Progress Complete Published Anonymous Archived…" at bounding box center [685, 166] width 1284 height 60
click at [1153, 159] on button "Search" at bounding box center [1155, 167] width 92 height 27
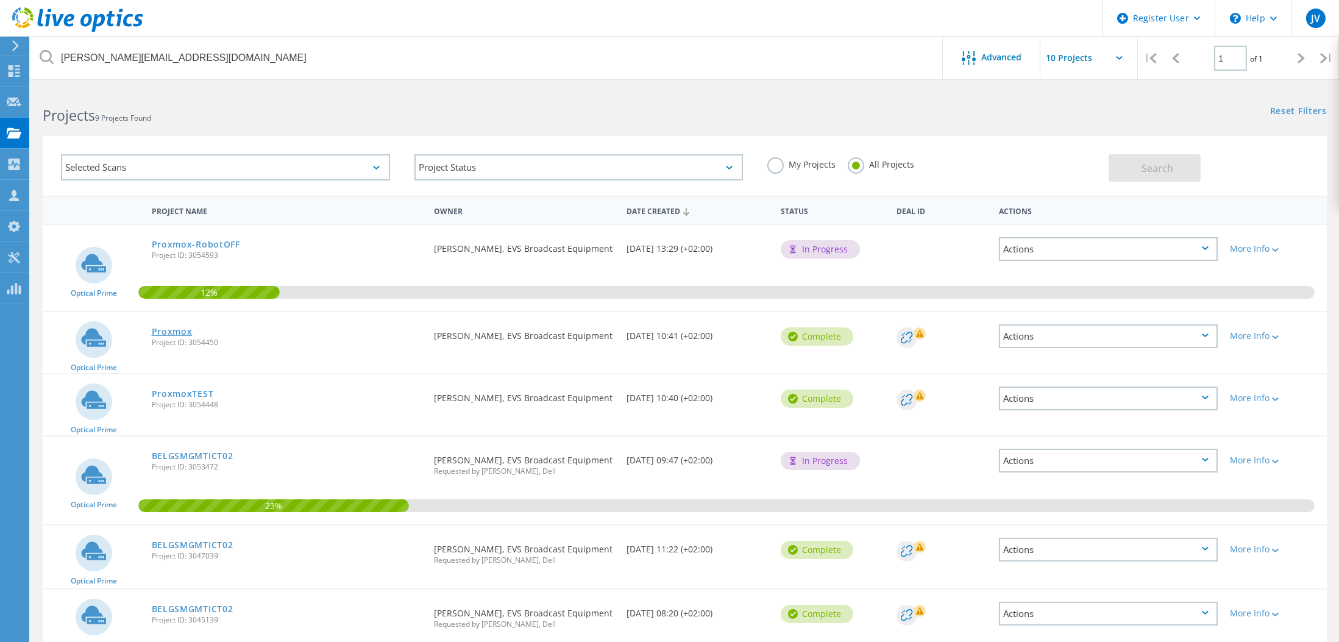
click at [164, 332] on link "Proxmox" at bounding box center [172, 331] width 41 height 9
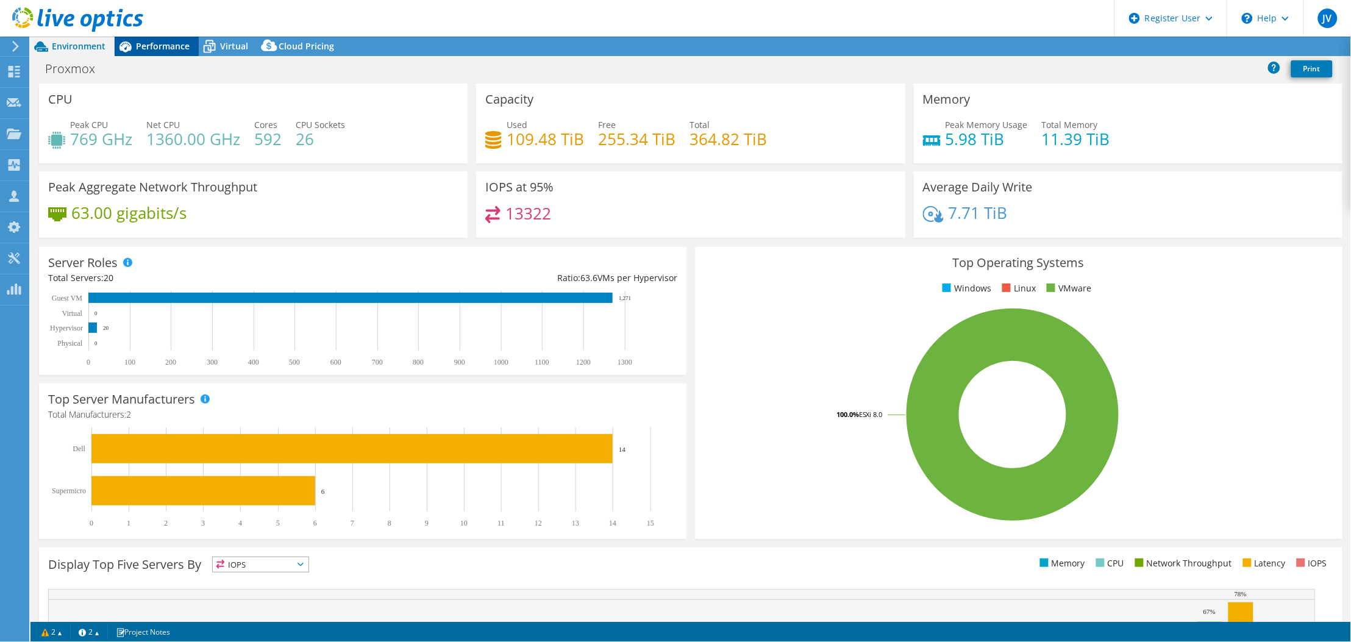
click at [188, 44] on span "Performance" at bounding box center [163, 46] width 54 height 12
